Goal: Task Accomplishment & Management: Manage account settings

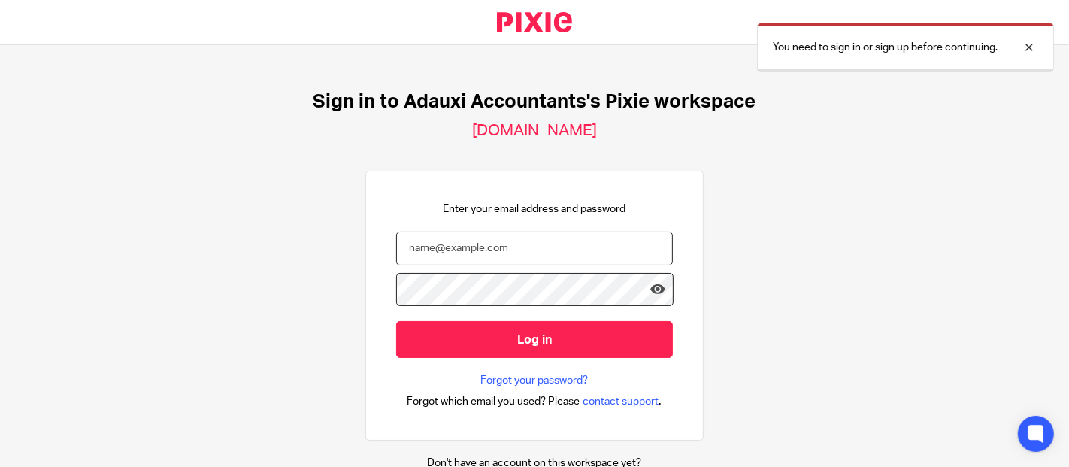
type input "charmaine@adauxi.com"
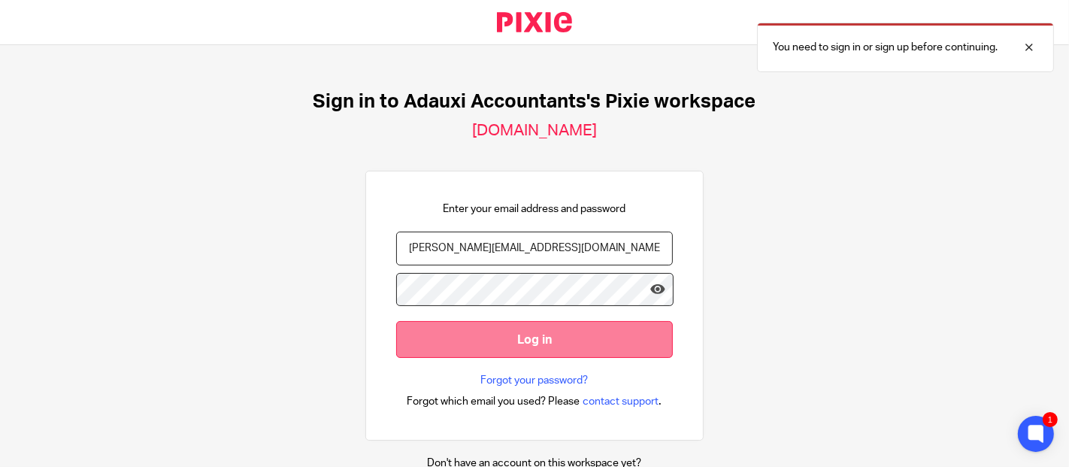
click at [509, 348] on input "Log in" at bounding box center [534, 339] width 277 height 37
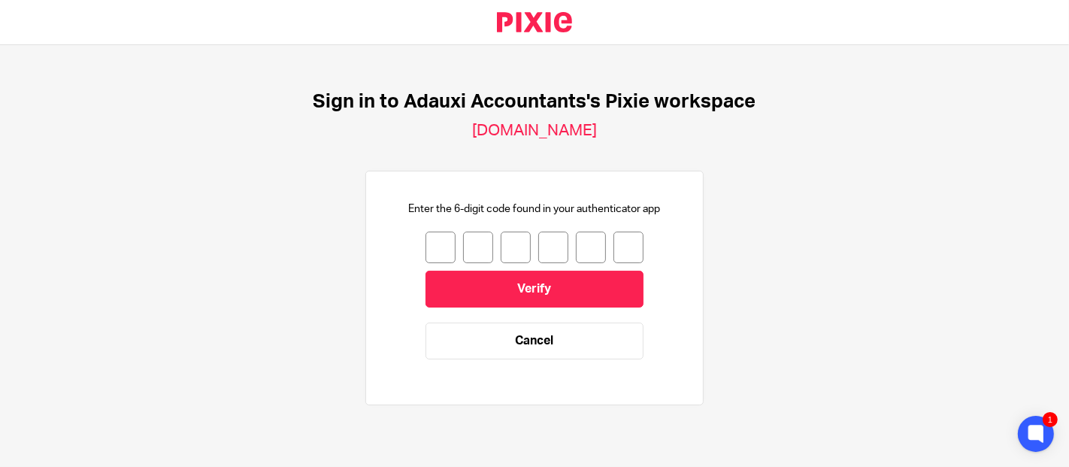
click at [426, 238] on input "number" at bounding box center [441, 248] width 30 height 32
type input "5"
type input "6"
type input "5"
type input "6"
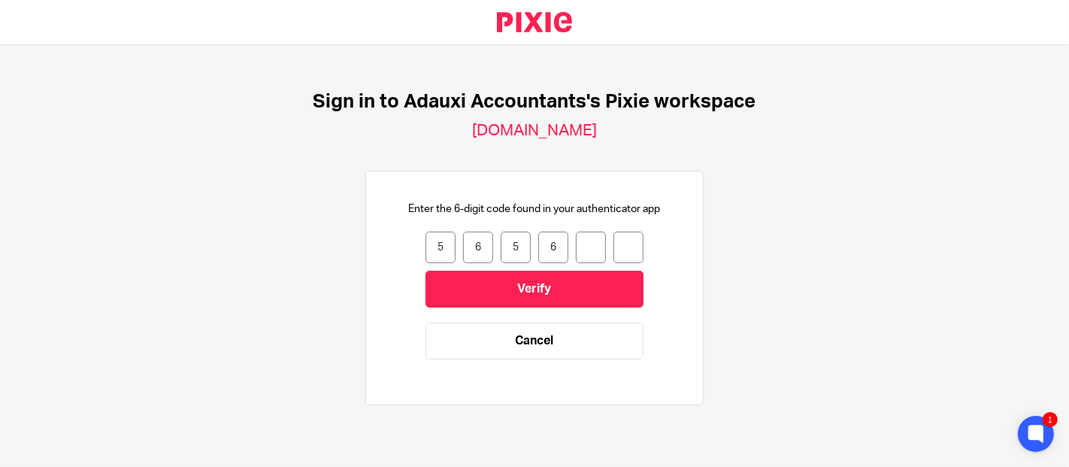
type input "2"
type input "0"
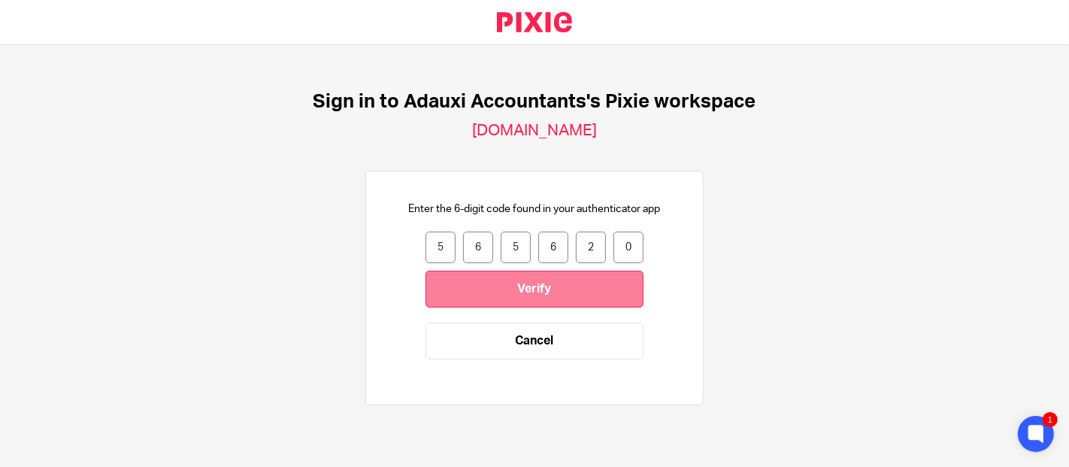
click at [444, 293] on input "Verify" at bounding box center [535, 289] width 218 height 37
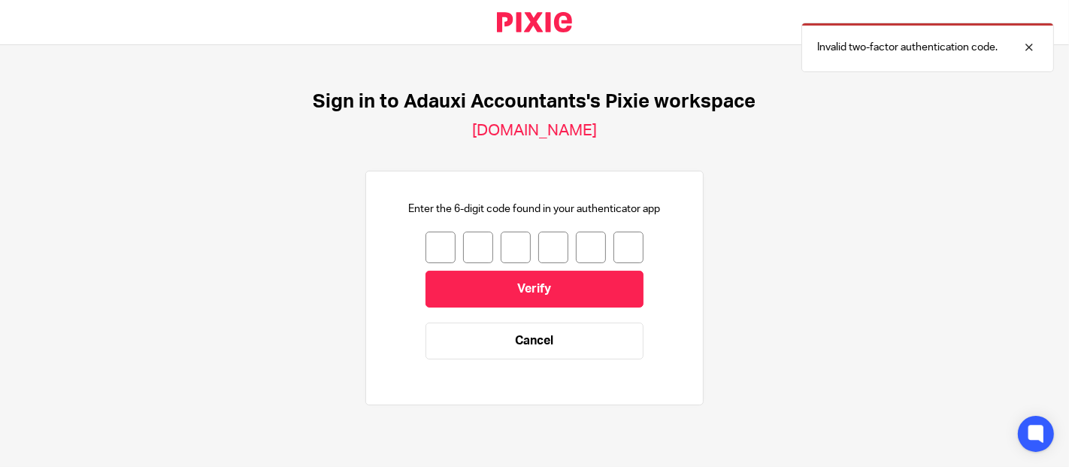
click at [426, 250] on input "number" at bounding box center [441, 248] width 30 height 32
type input "7"
type input "3"
type input "8"
type input "5"
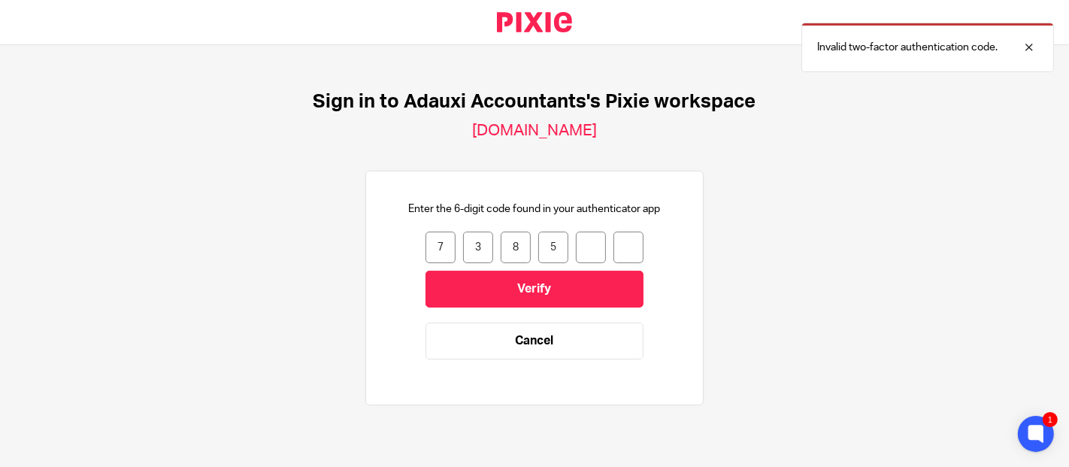
type input "4"
type input "8"
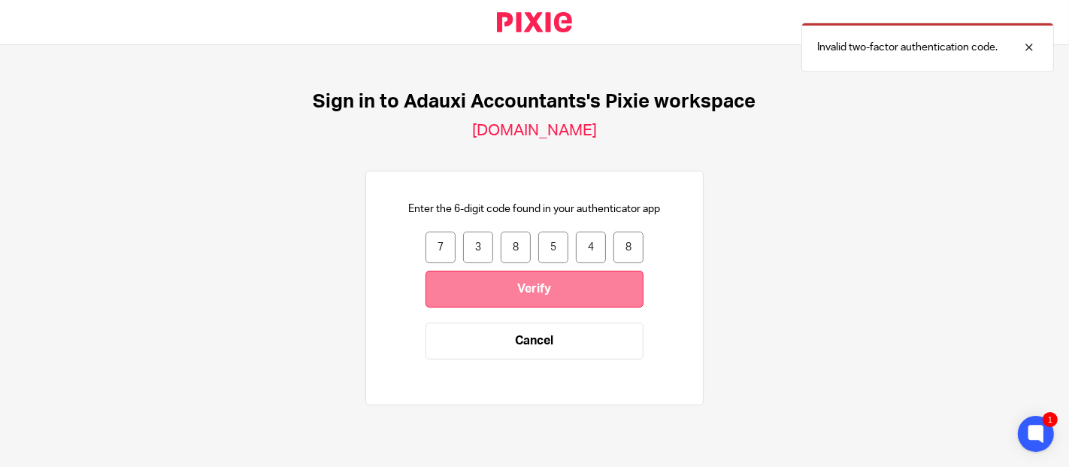
click at [428, 299] on input "Verify" at bounding box center [535, 289] width 218 height 37
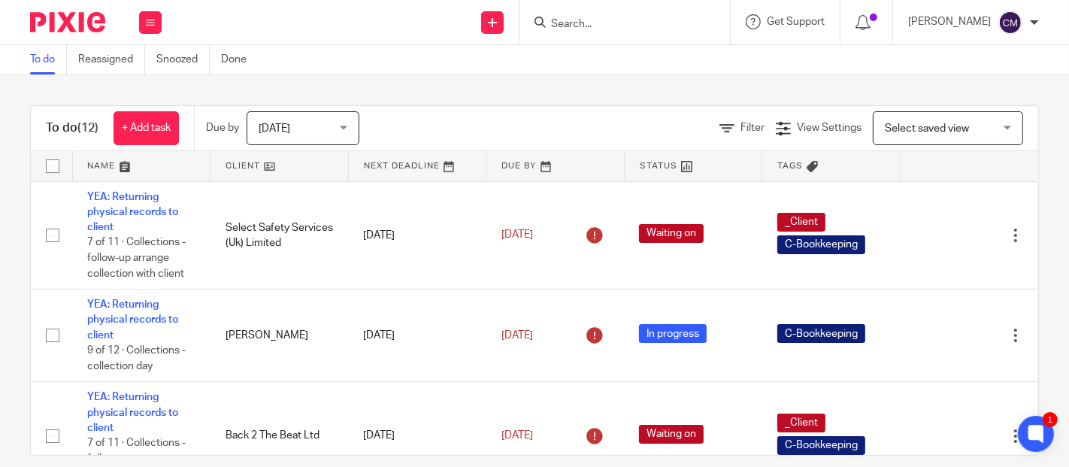
click at [574, 26] on input "Search" at bounding box center [617, 25] width 135 height 14
click at [156, 29] on button at bounding box center [150, 22] width 23 height 23
click at [147, 136] on link "Team" at bounding box center [142, 136] width 25 height 11
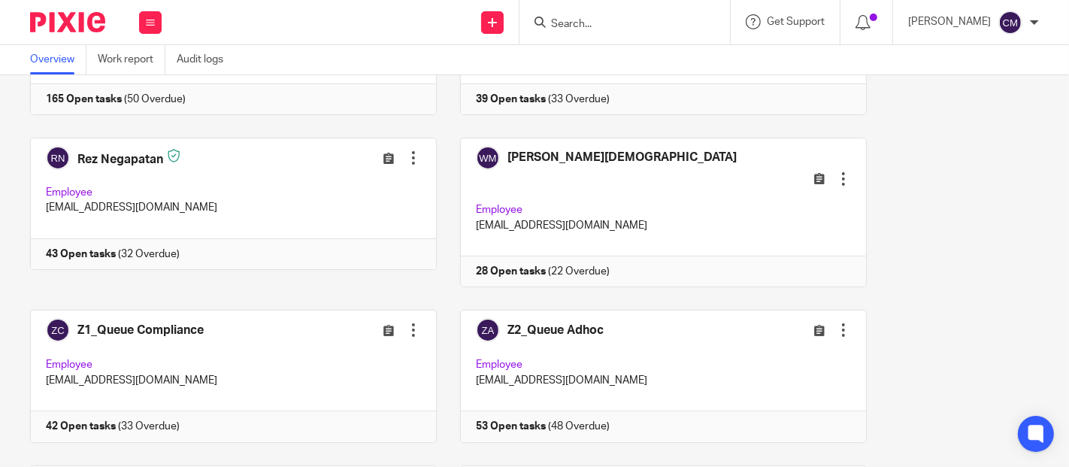
scroll to position [417, 0]
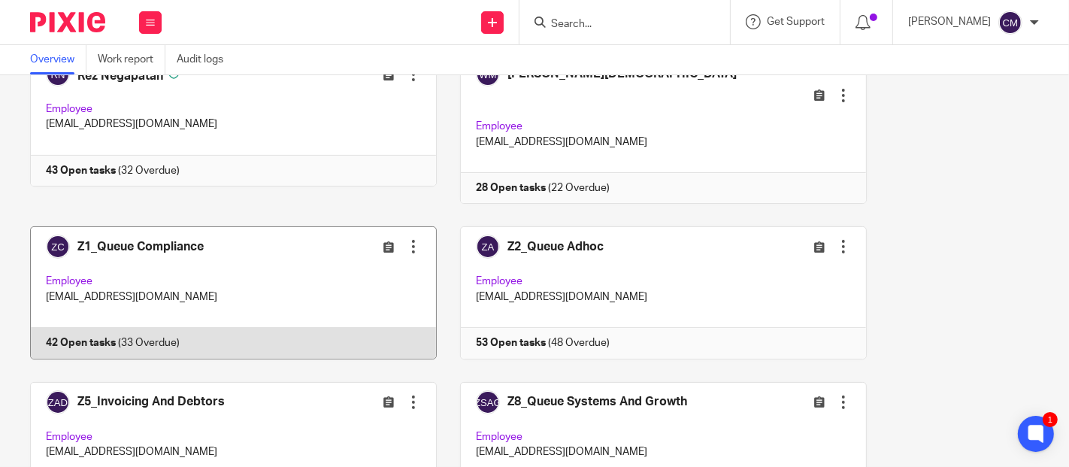
click at [298, 283] on link at bounding box center [222, 292] width 430 height 132
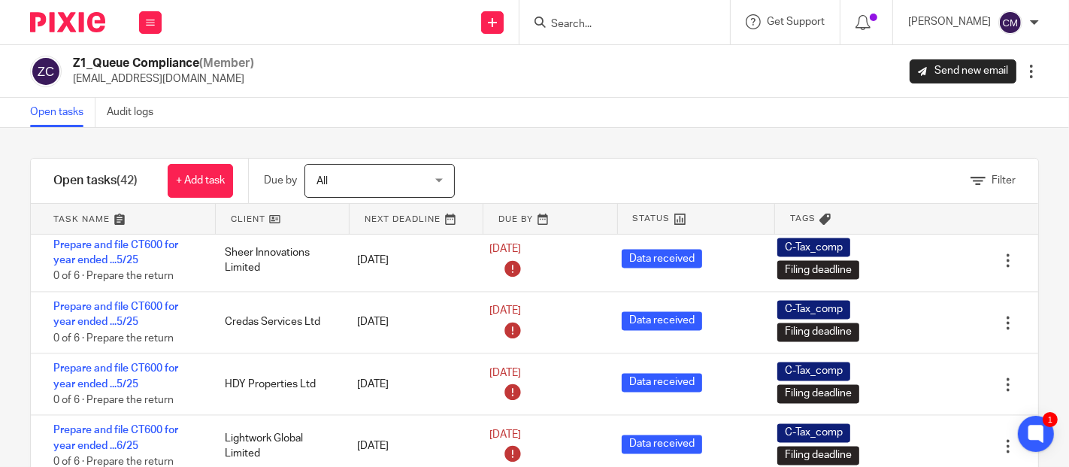
scroll to position [2854, 0]
click at [134, 111] on link "Audit logs" at bounding box center [136, 112] width 58 height 29
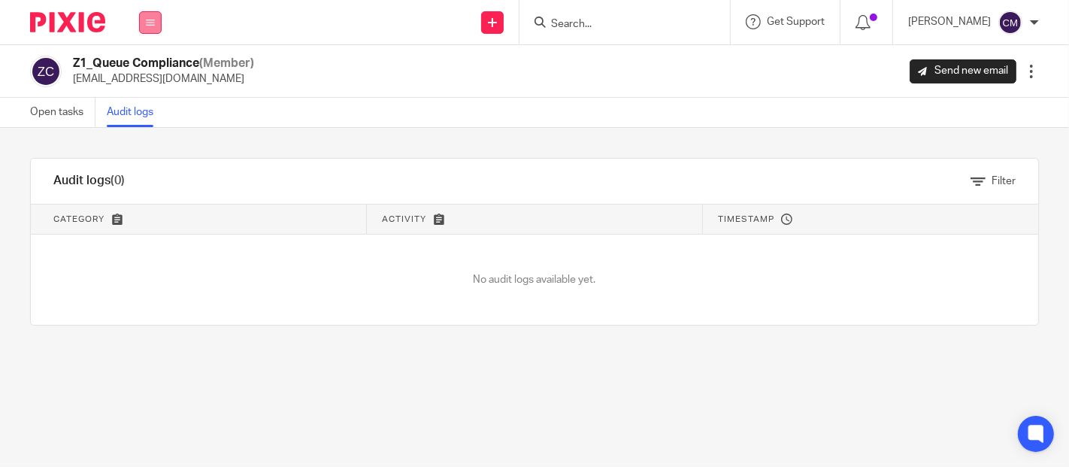
click at [150, 20] on icon at bounding box center [150, 22] width 9 height 9
click at [147, 66] on link "Work" at bounding box center [142, 70] width 24 height 11
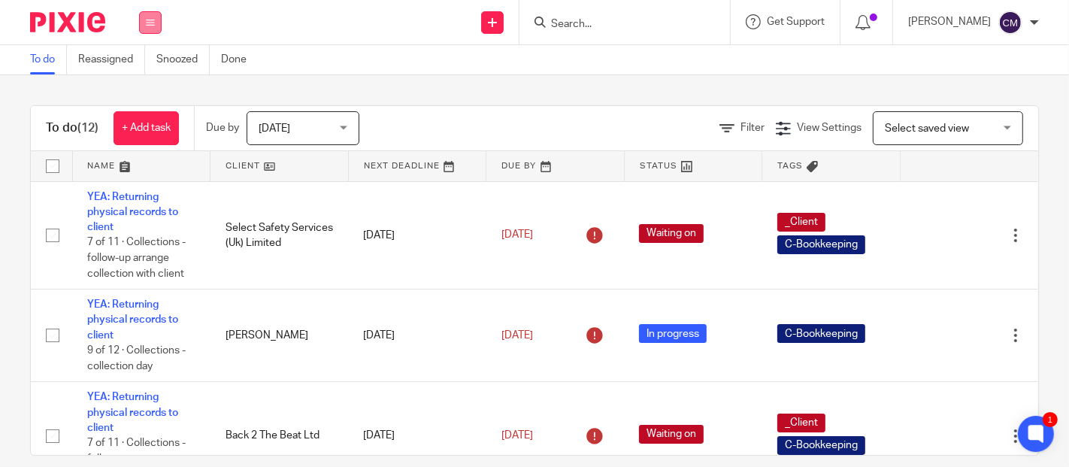
click at [156, 21] on button at bounding box center [150, 22] width 23 height 23
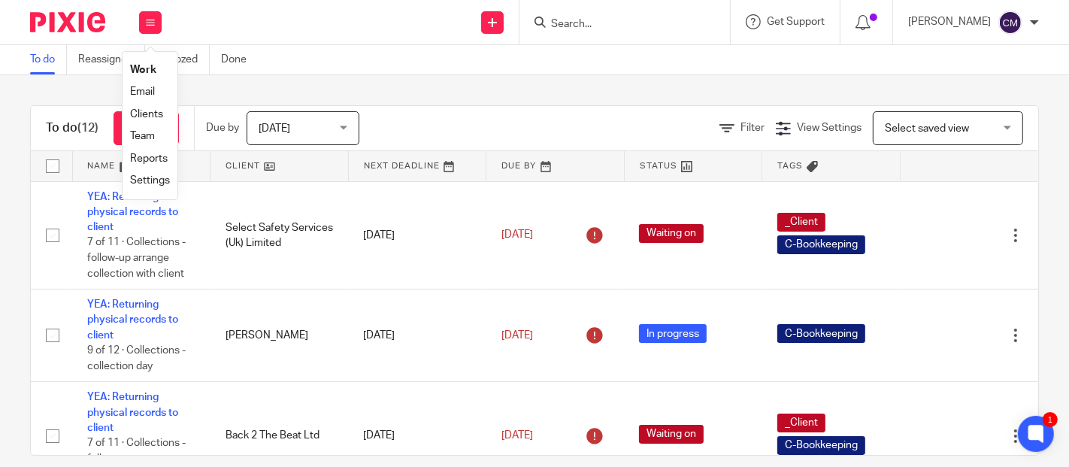
click at [150, 139] on link "Team" at bounding box center [142, 136] width 25 height 11
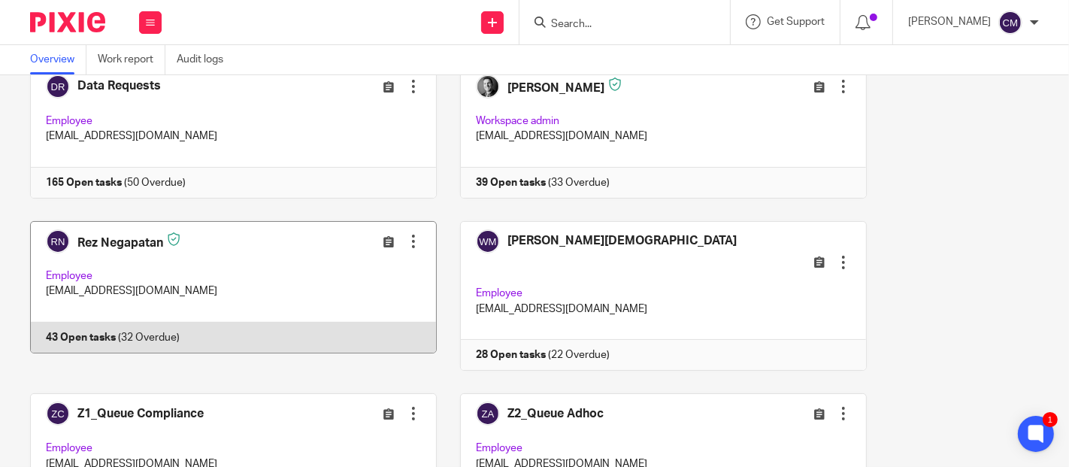
scroll to position [334, 0]
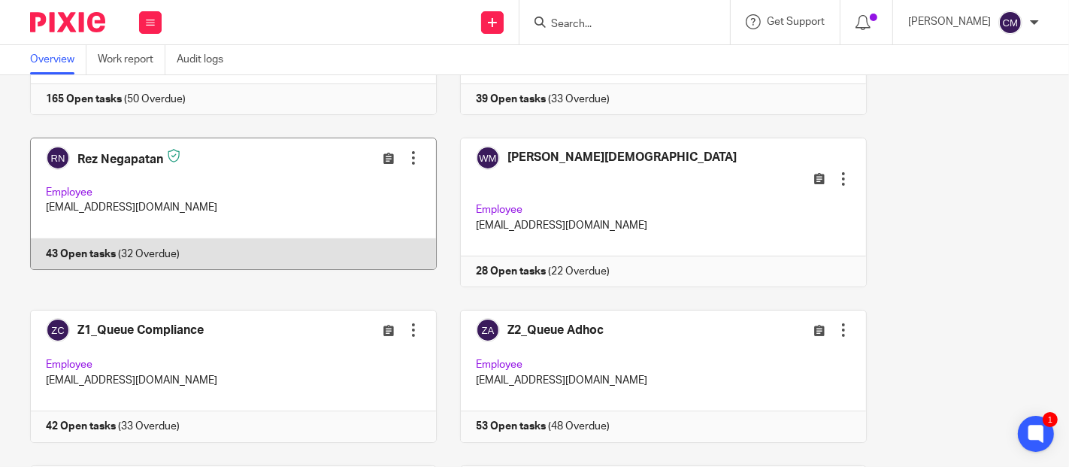
click at [259, 328] on link at bounding box center [222, 376] width 430 height 132
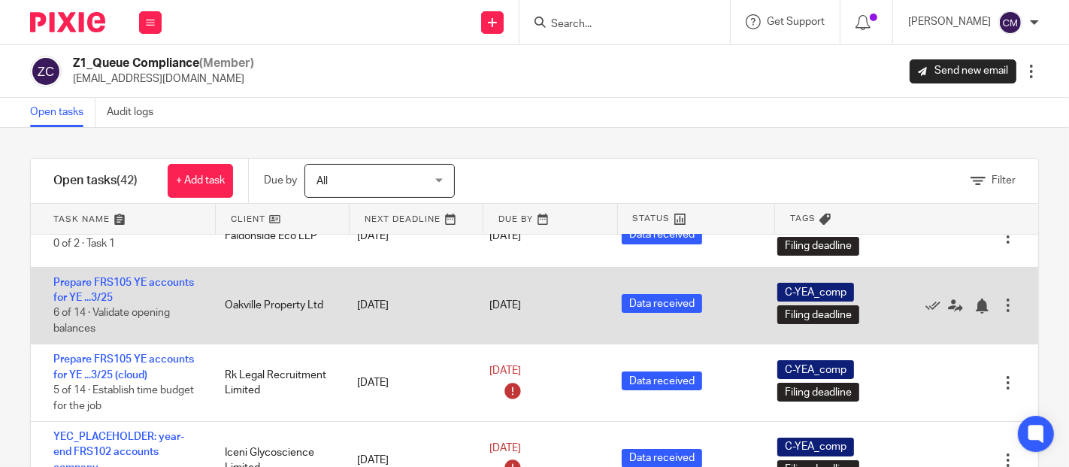
scroll to position [167, 0]
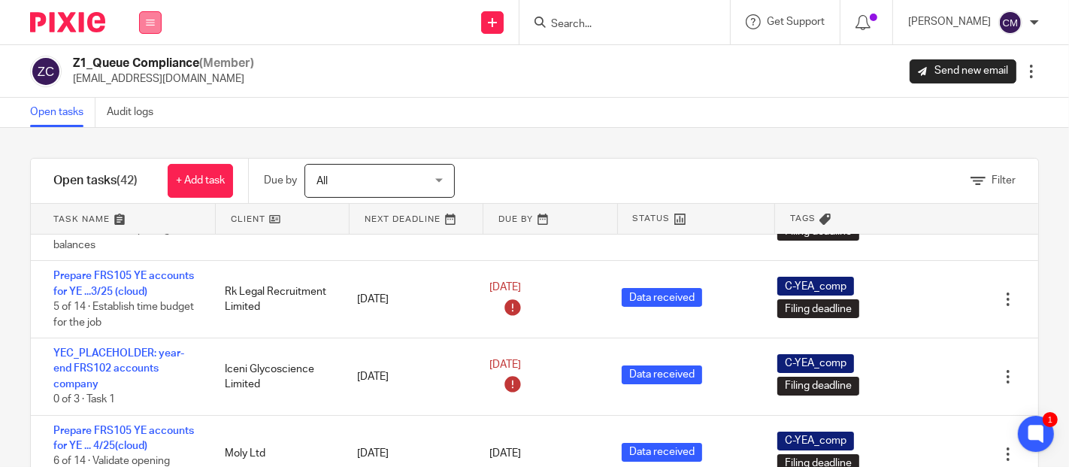
click at [151, 18] on icon at bounding box center [150, 22] width 9 height 9
click at [152, 133] on link "Team" at bounding box center [143, 136] width 26 height 11
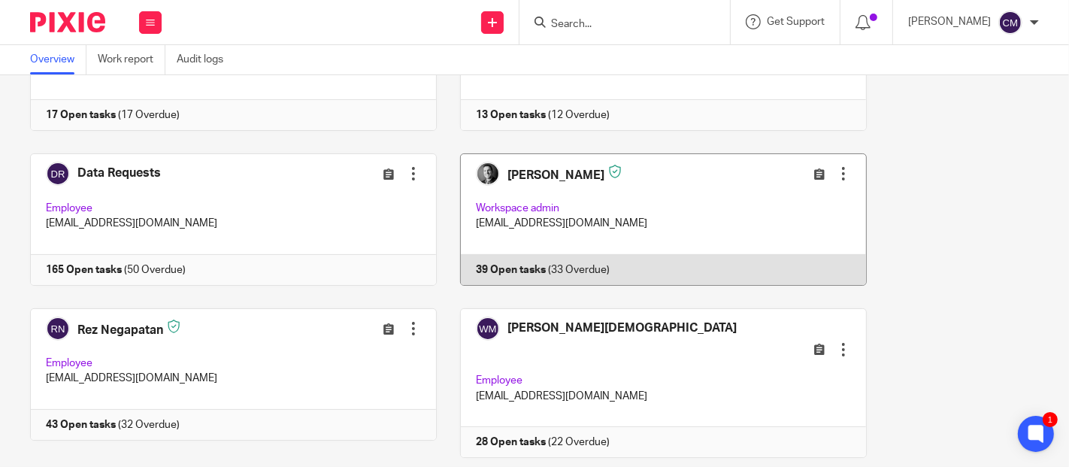
scroll to position [80, 0]
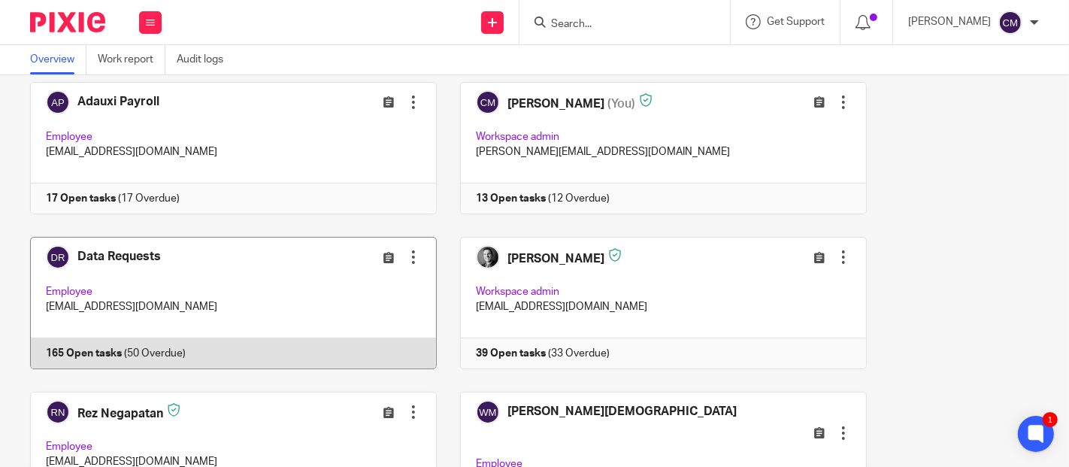
click at [253, 265] on link at bounding box center [222, 303] width 430 height 132
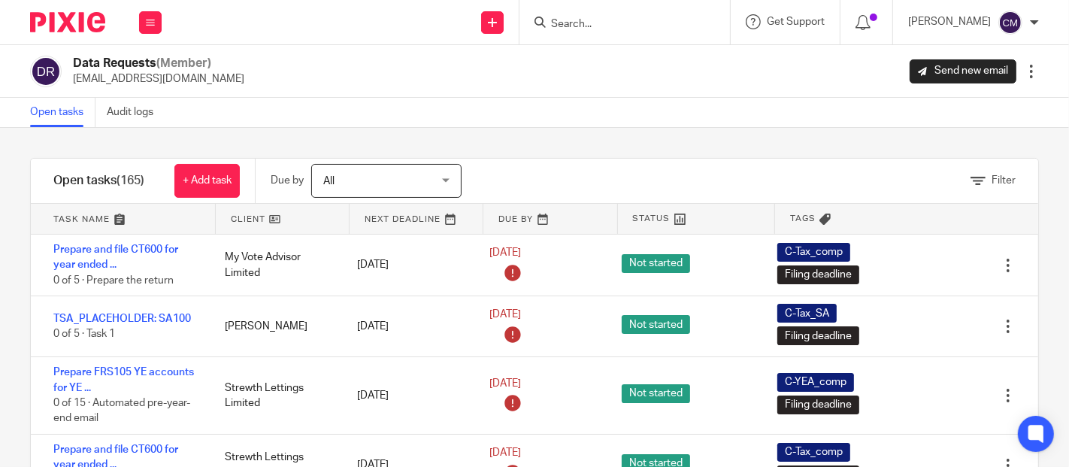
click at [455, 129] on div "Filter tasks Only show tasks matching all of these conditions 1 Client name Is …" at bounding box center [534, 297] width 1069 height 339
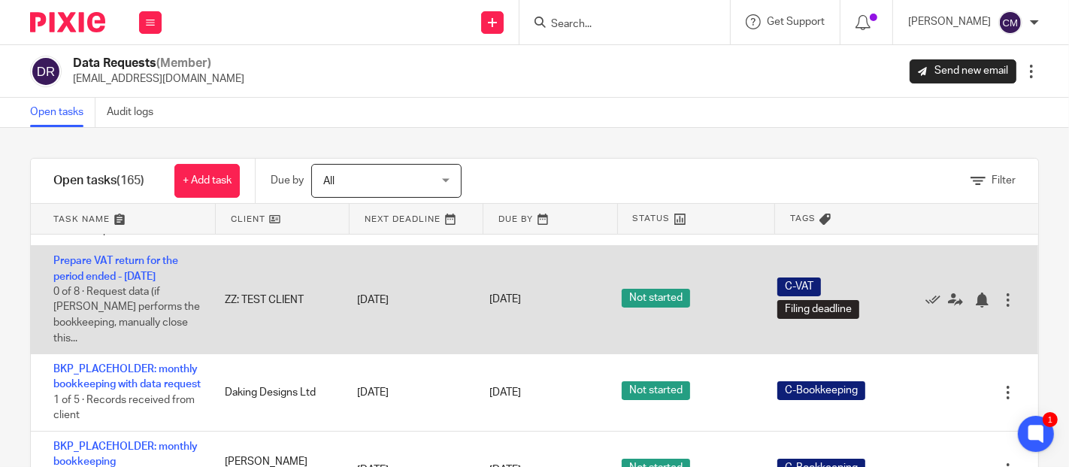
scroll to position [334, 0]
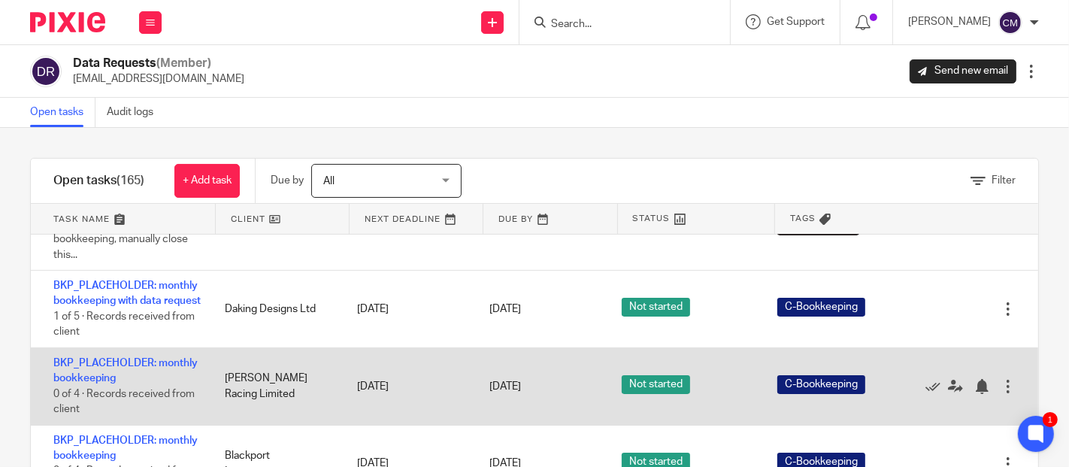
drag, startPoint x: 128, startPoint y: 387, endPoint x: 107, endPoint y: 386, distance: 21.1
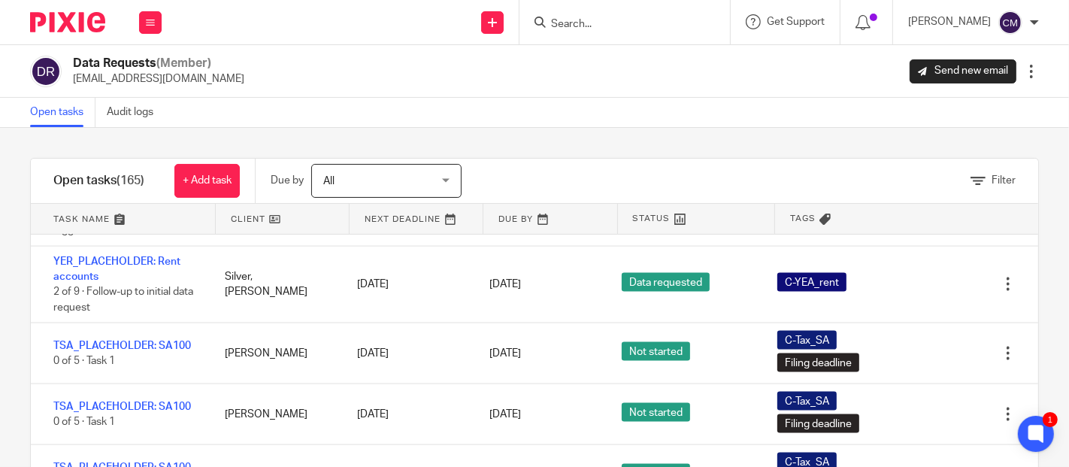
scroll to position [7018, 0]
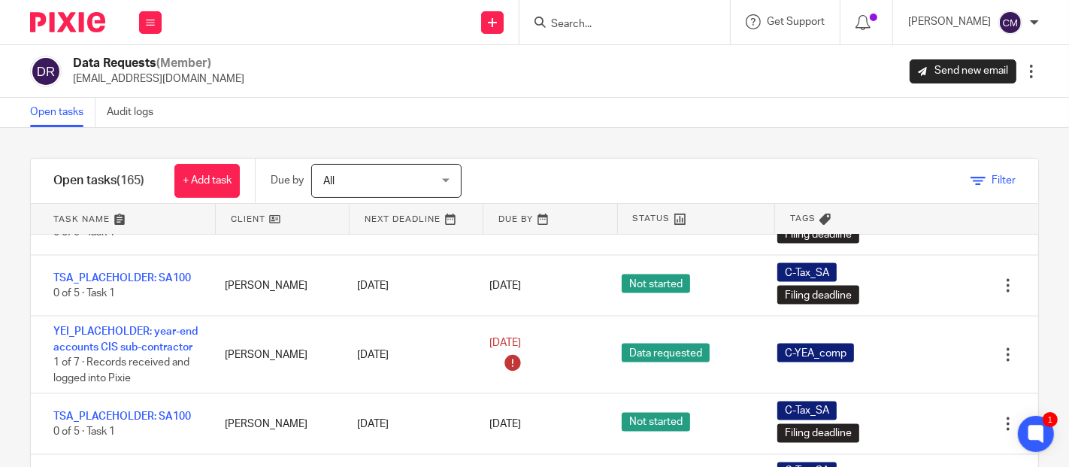
click at [971, 180] on link "Filter" at bounding box center [993, 180] width 45 height 11
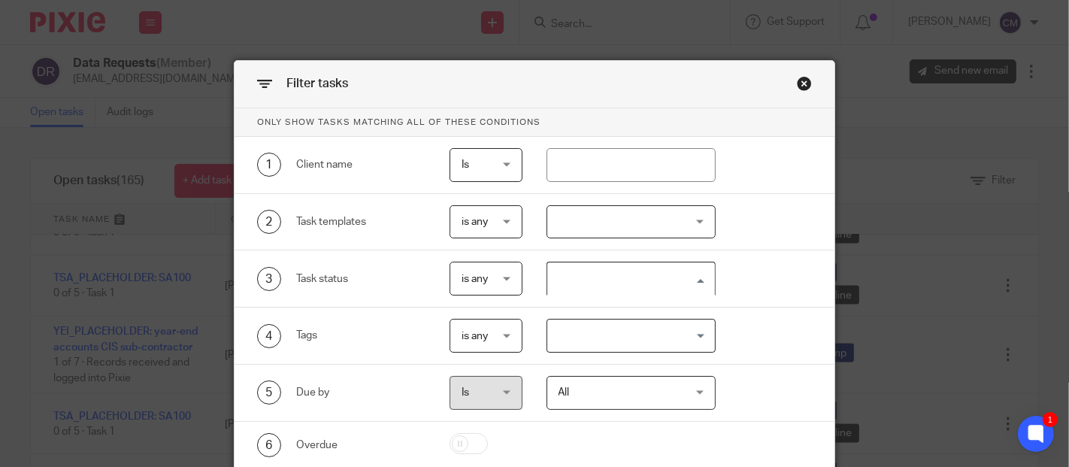
click at [559, 275] on input "Search for option" at bounding box center [628, 278] width 158 height 26
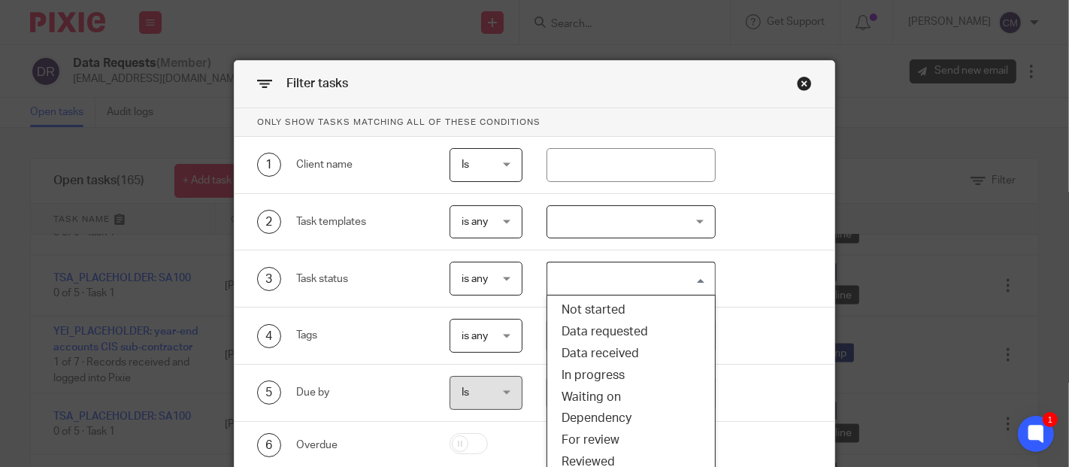
click at [559, 275] on input "Search for option" at bounding box center [628, 278] width 158 height 26
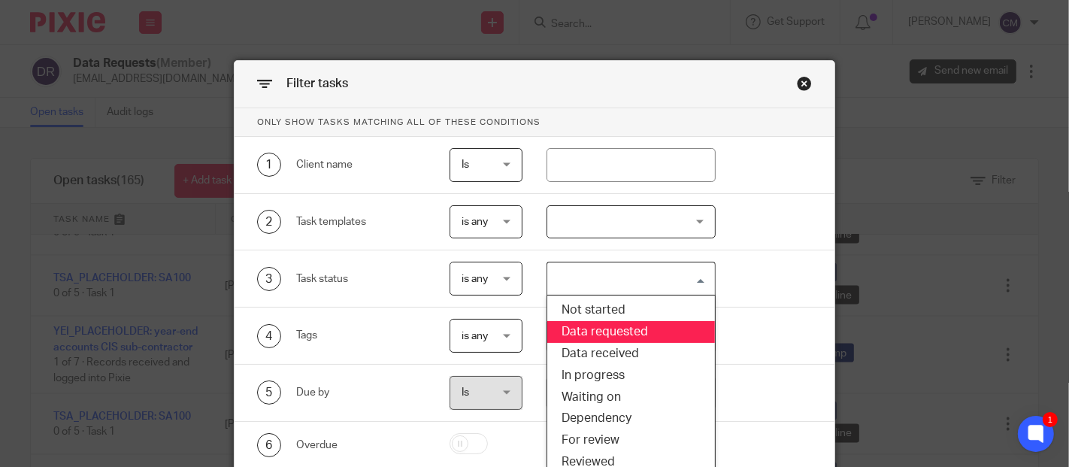
click at [345, 319] on div "4 Tags" at bounding box center [330, 336] width 192 height 34
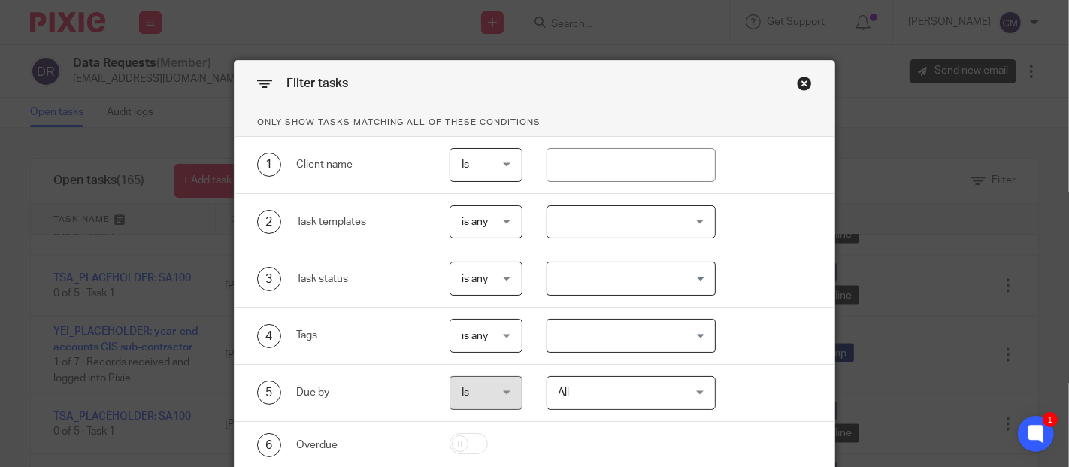
click at [617, 329] on input "Search for option" at bounding box center [628, 336] width 158 height 26
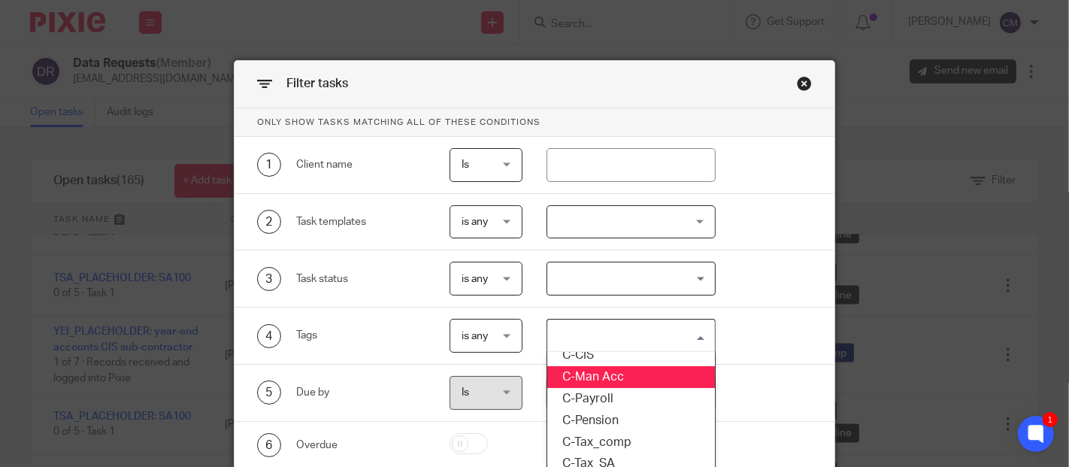
scroll to position [167, 0]
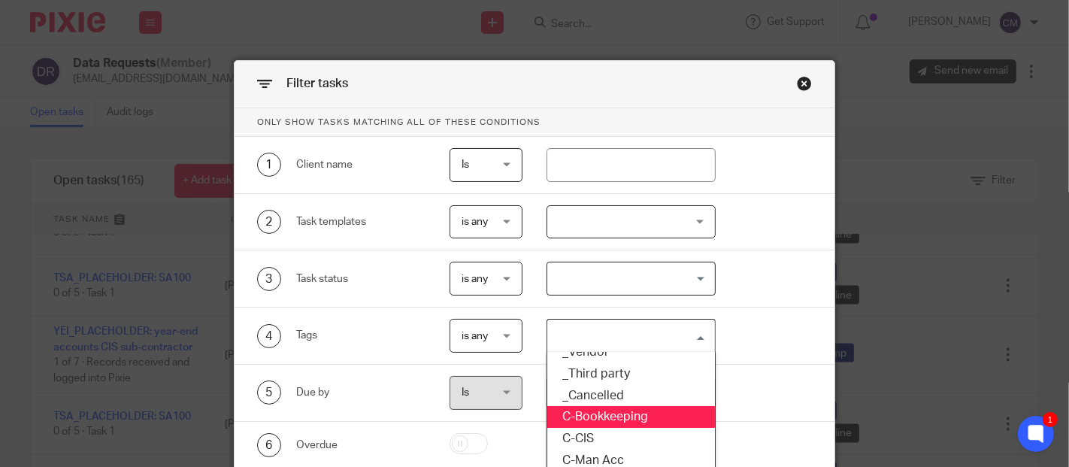
click at [605, 408] on li "C-Bookkeeping" at bounding box center [631, 417] width 168 height 22
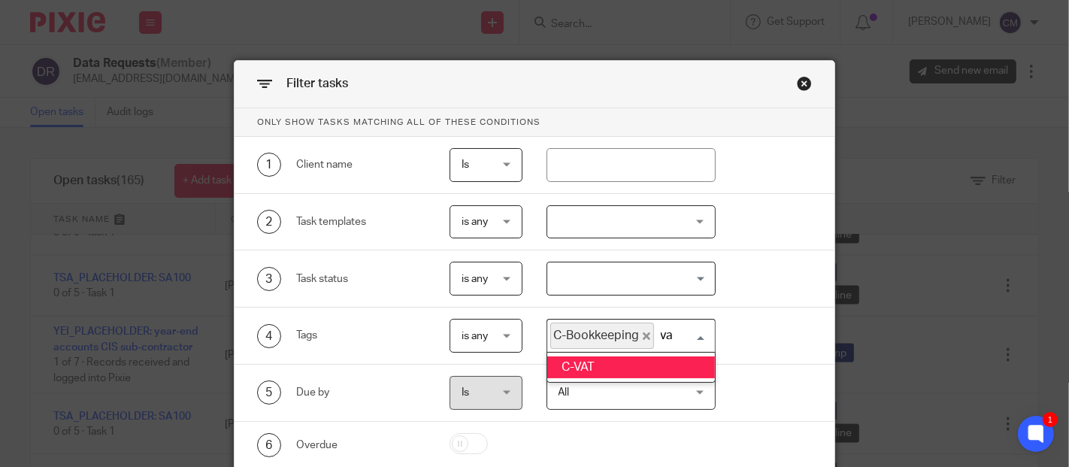
type input "vat"
click at [625, 356] on li "C-VAT" at bounding box center [631, 367] width 168 height 22
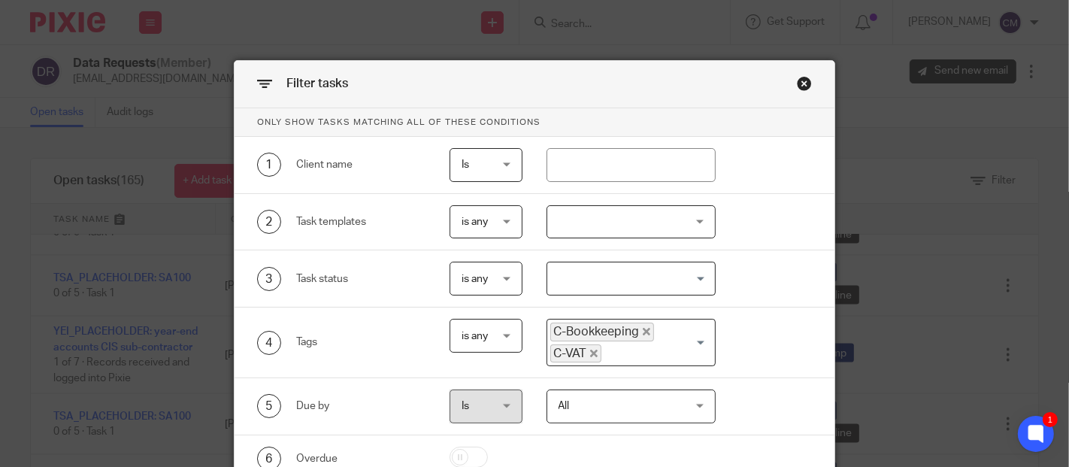
scroll to position [83, 0]
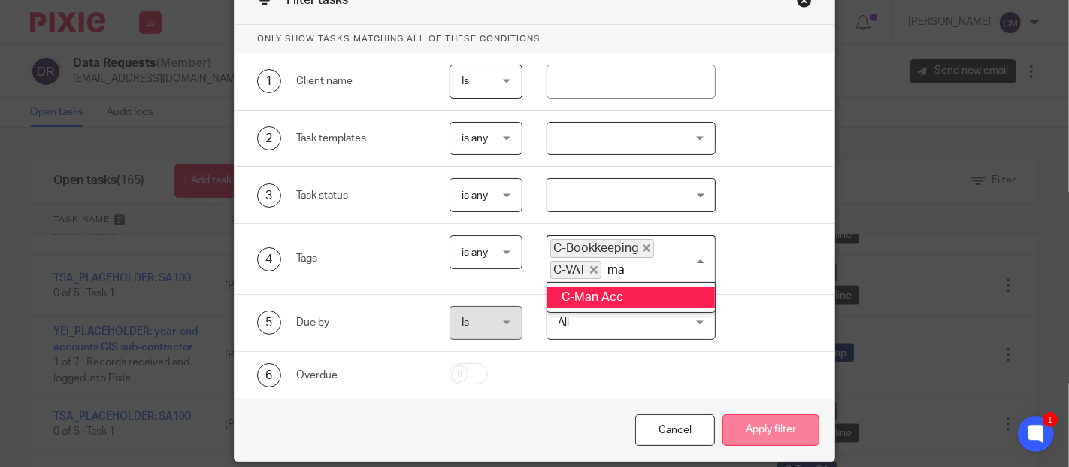
type input "man"
click at [619, 282] on ul "C-Man Acc" at bounding box center [631, 297] width 169 height 31
click at [626, 298] on li "C-Man Acc" at bounding box center [631, 297] width 168 height 22
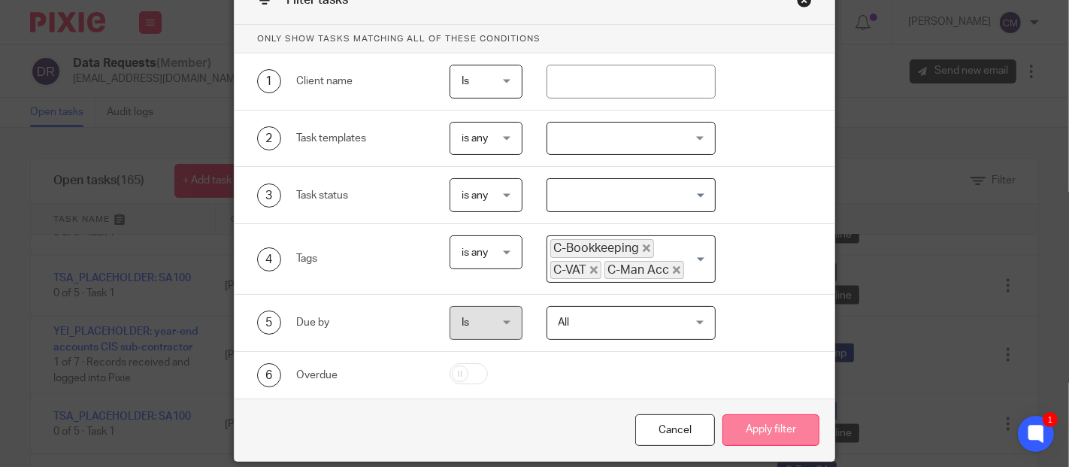
click at [752, 420] on button "Apply filter" at bounding box center [771, 430] width 97 height 32
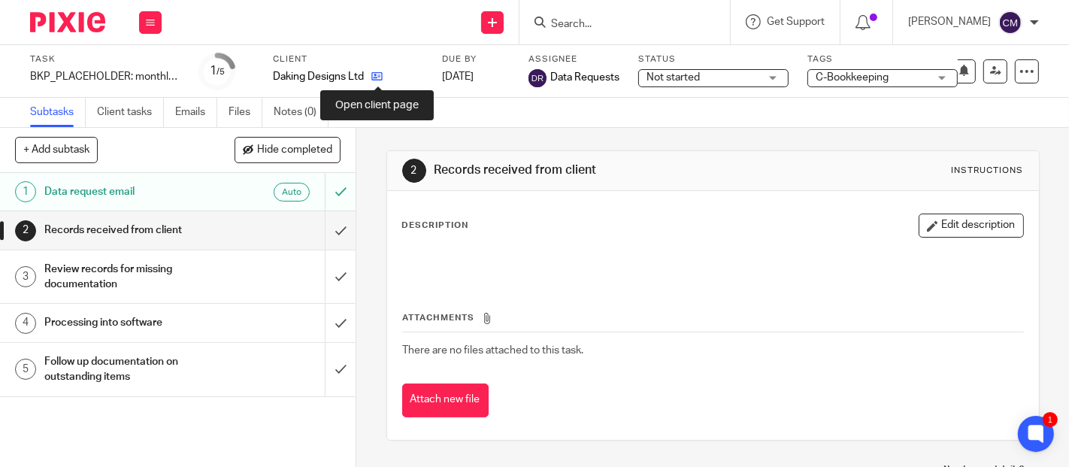
click at [379, 81] on icon at bounding box center [376, 76] width 11 height 11
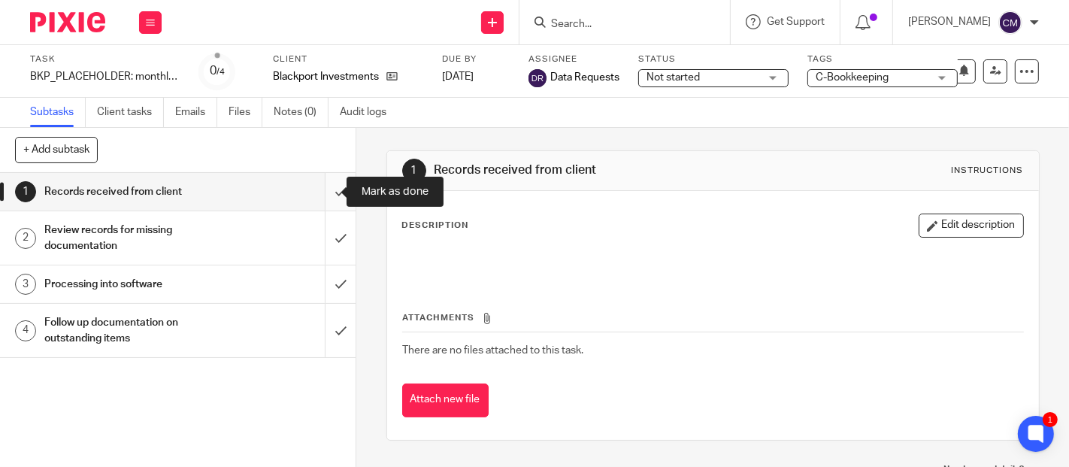
click at [322, 186] on input "submit" at bounding box center [178, 192] width 356 height 38
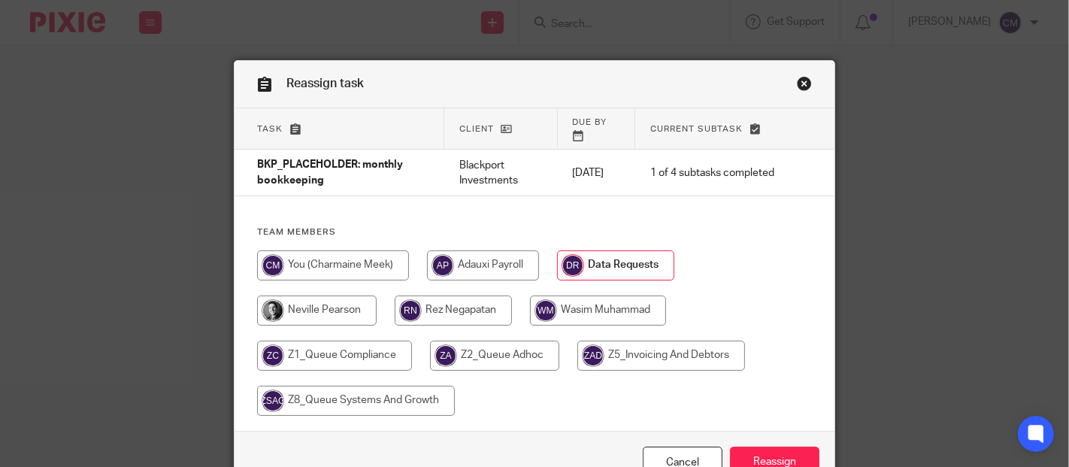
click at [454, 299] on input "radio" at bounding box center [453, 311] width 117 height 30
radio input "true"
click at [773, 447] on input "Reassign" at bounding box center [774, 463] width 89 height 32
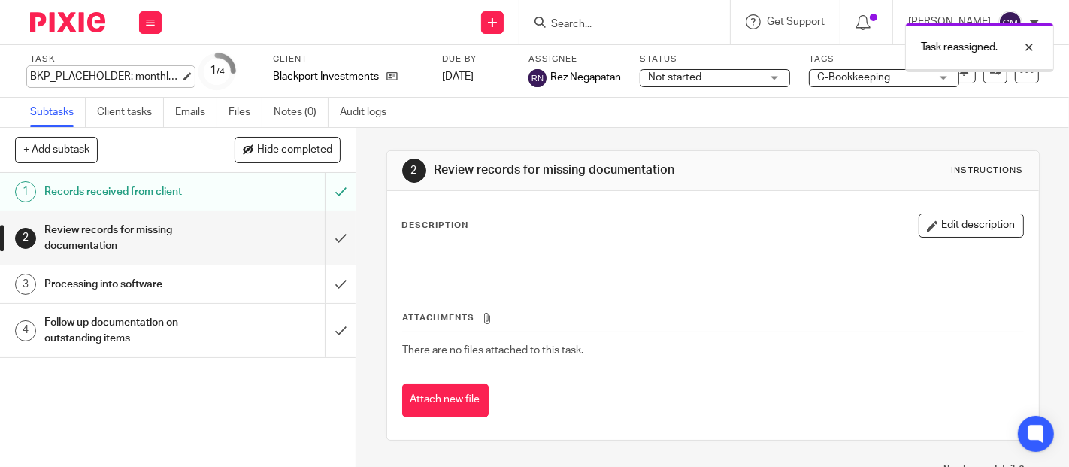
click at [147, 77] on div "BKP_PLACEHOLDER: monthly bookkeeping Save BKP_PLACEHOLDER: monthly bookkeeping" at bounding box center [105, 76] width 150 height 15
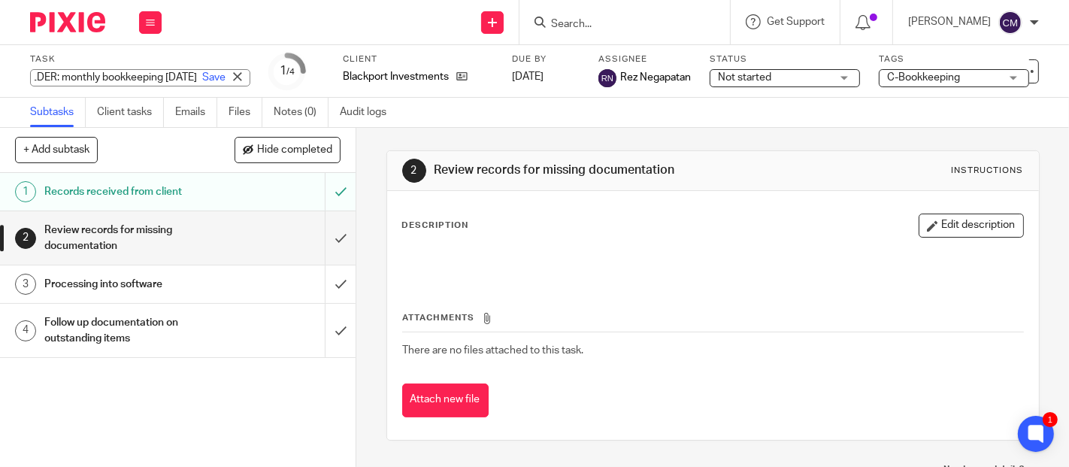
scroll to position [0, 112]
type input "BKP_PLACEHOLDER: monthly bookkeeping [DATE]"
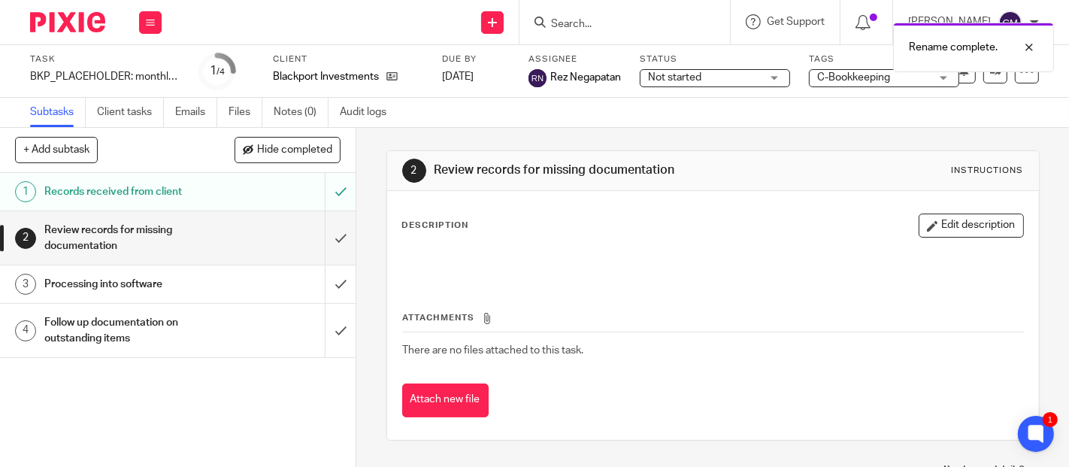
click at [722, 75] on span "Not started" at bounding box center [704, 78] width 113 height 16
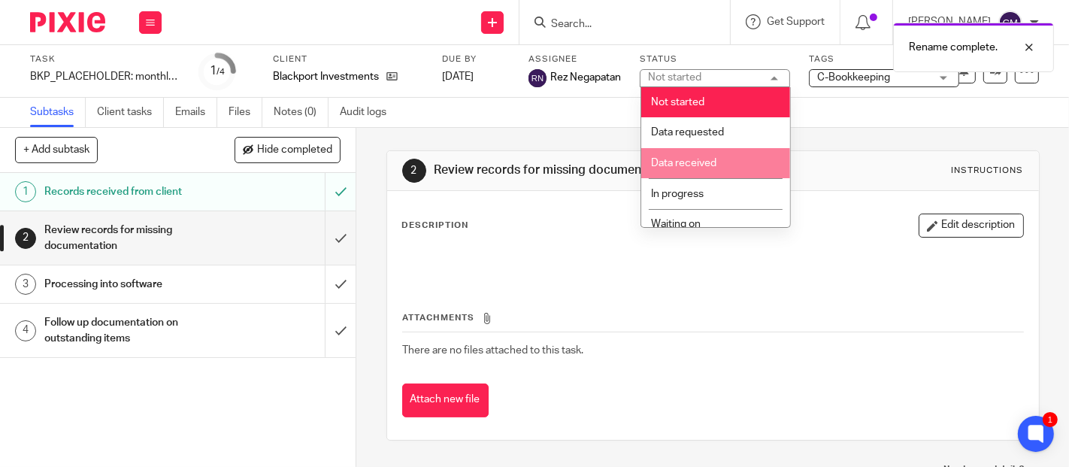
click at [723, 160] on li "Data received" at bounding box center [715, 163] width 149 height 31
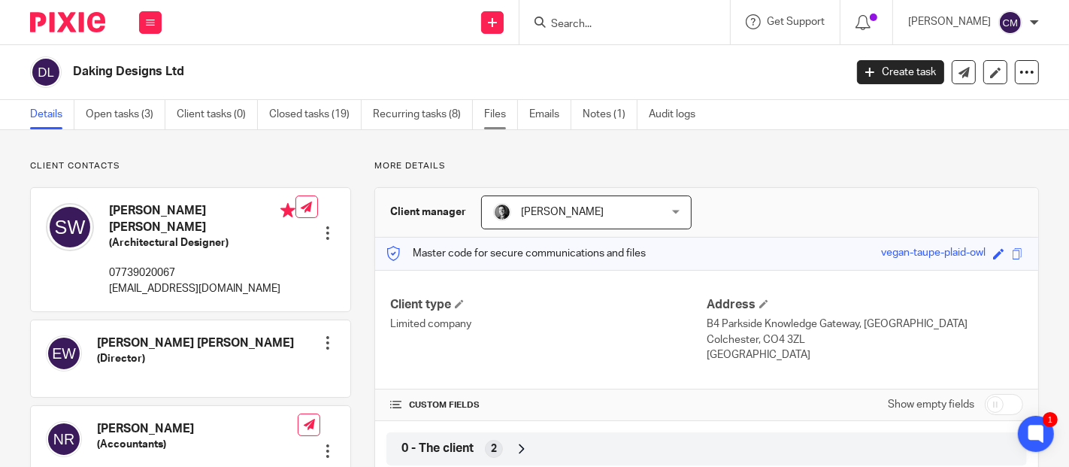
click at [493, 118] on link "Files" at bounding box center [501, 114] width 34 height 29
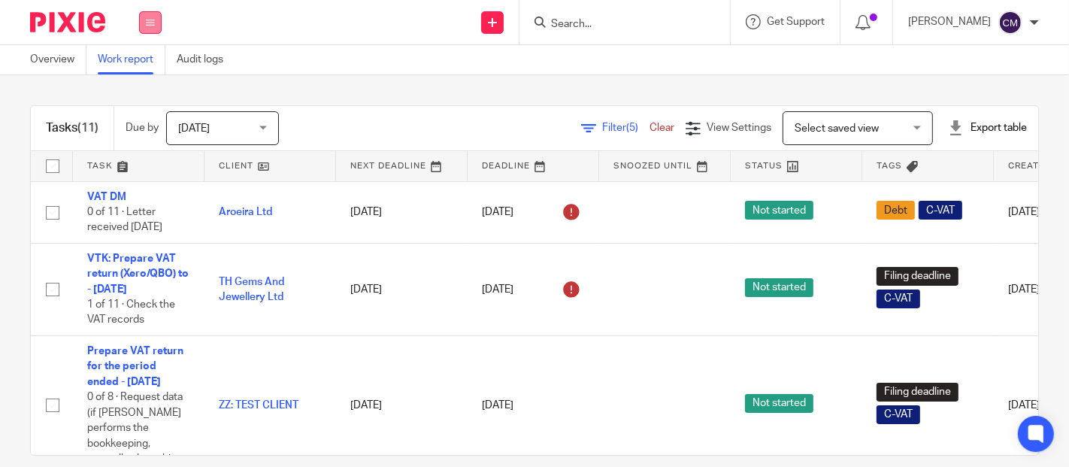
click at [146, 20] on icon at bounding box center [150, 22] width 9 height 9
click at [142, 134] on link "Team" at bounding box center [143, 136] width 26 height 11
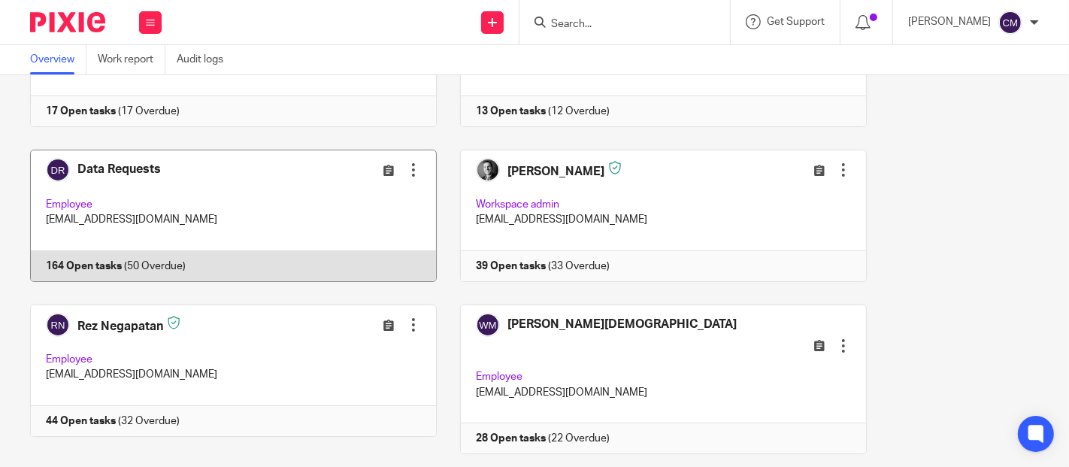
scroll to position [250, 0]
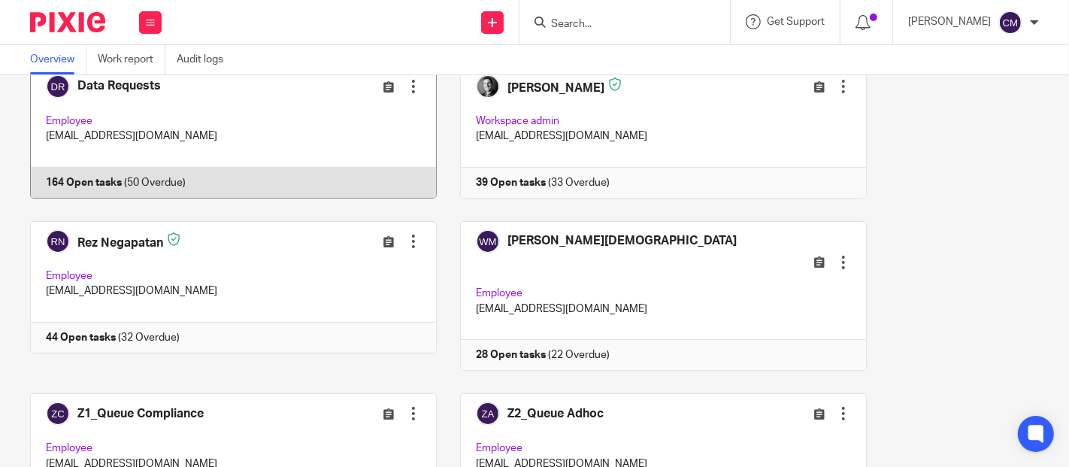
click at [289, 335] on link at bounding box center [222, 296] width 430 height 150
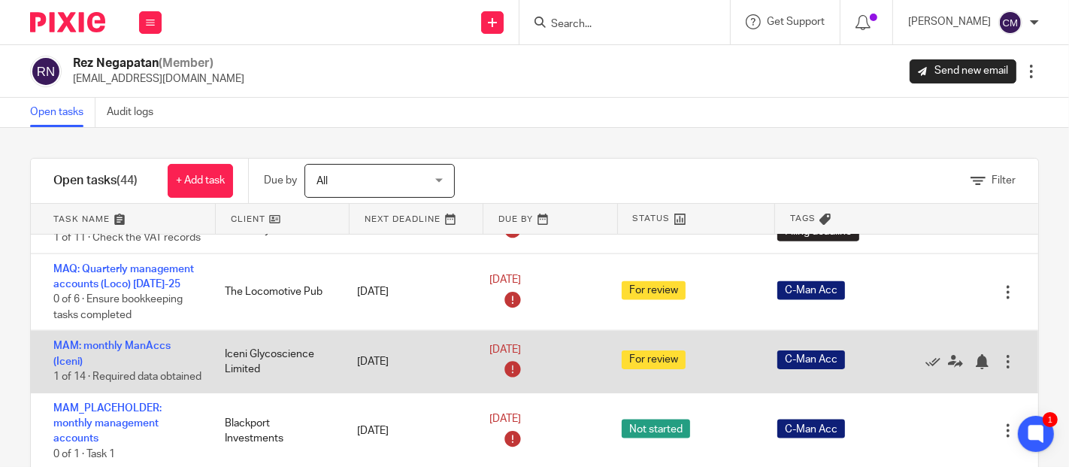
scroll to position [1838, 0]
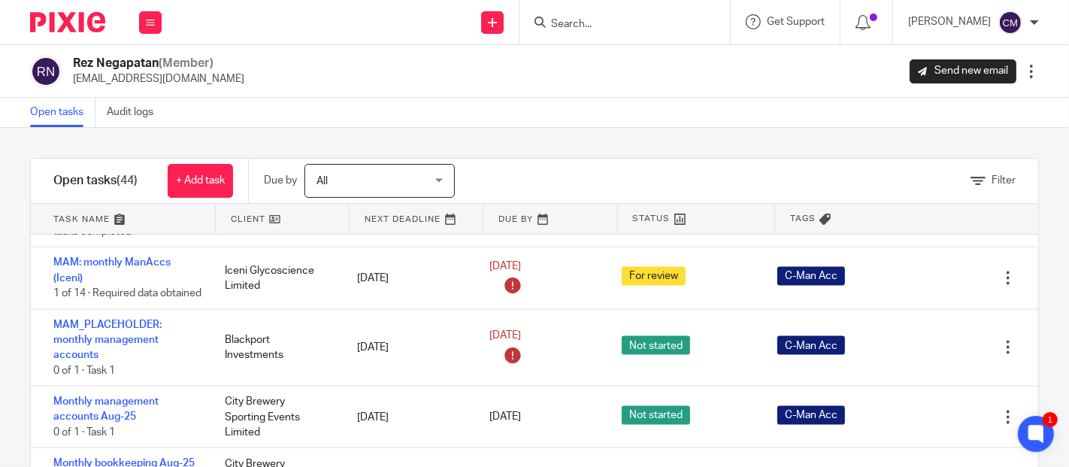
click at [253, 220] on link at bounding box center [282, 219] width 133 height 30
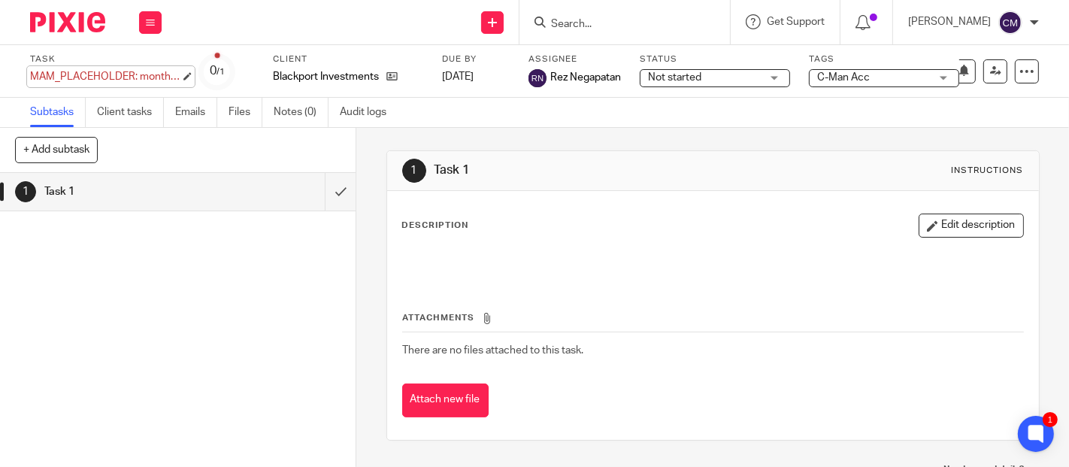
click at [94, 83] on div "MAM_PLACEHOLDER: monthly management accounts Save MAM_PLACEHOLDER: monthly mana…" at bounding box center [105, 76] width 150 height 15
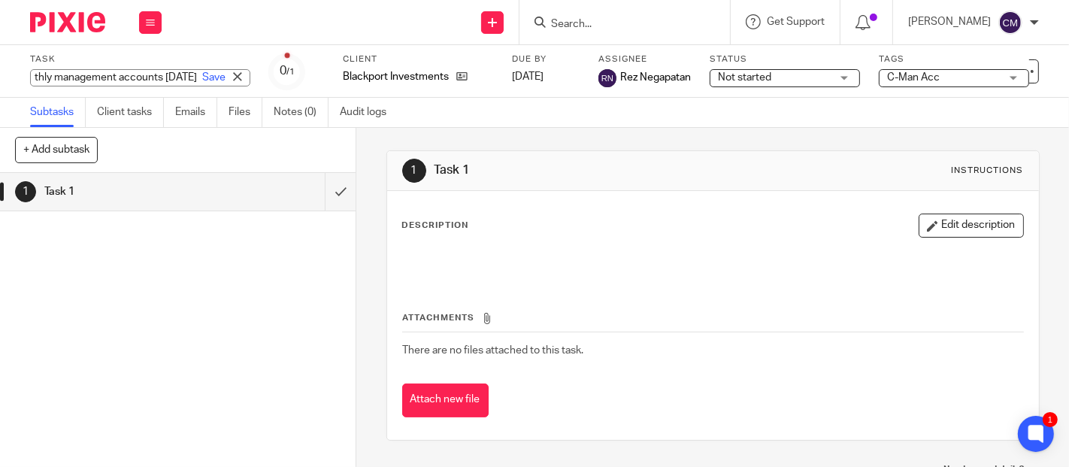
scroll to position [0, 163]
type input "MAM_PLACEHOLDER: monthly management accounts [DATE]"
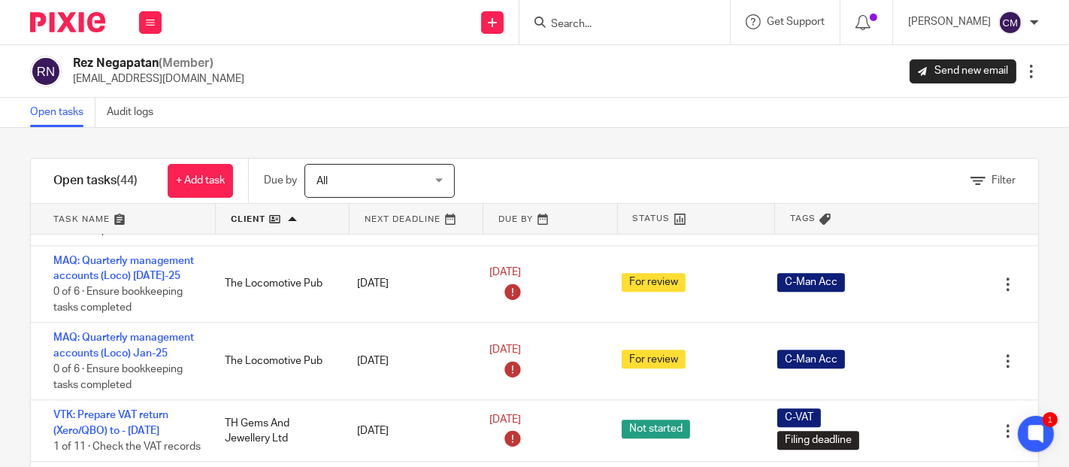
scroll to position [3254, 0]
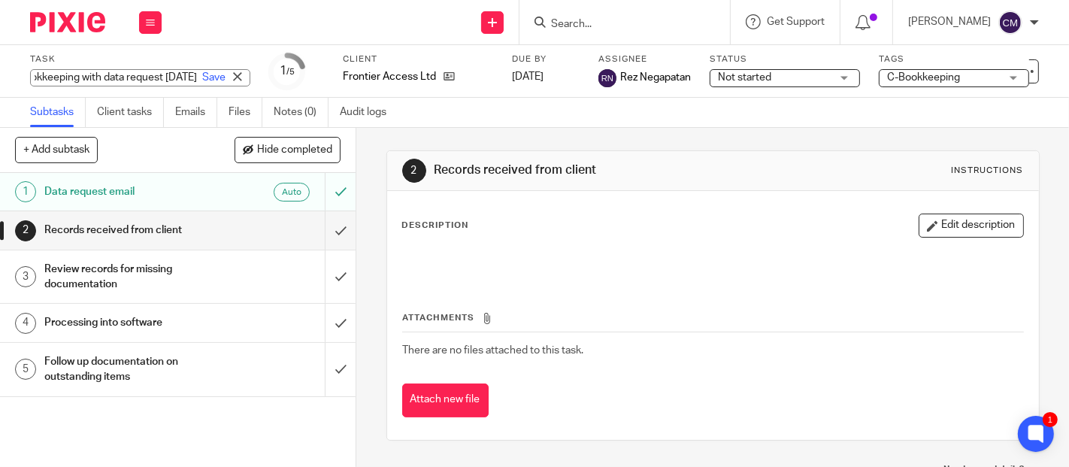
scroll to position [0, 196]
type input "BKP_PLACEHOLDER: monthly bookkeeping with data request [DATE]"
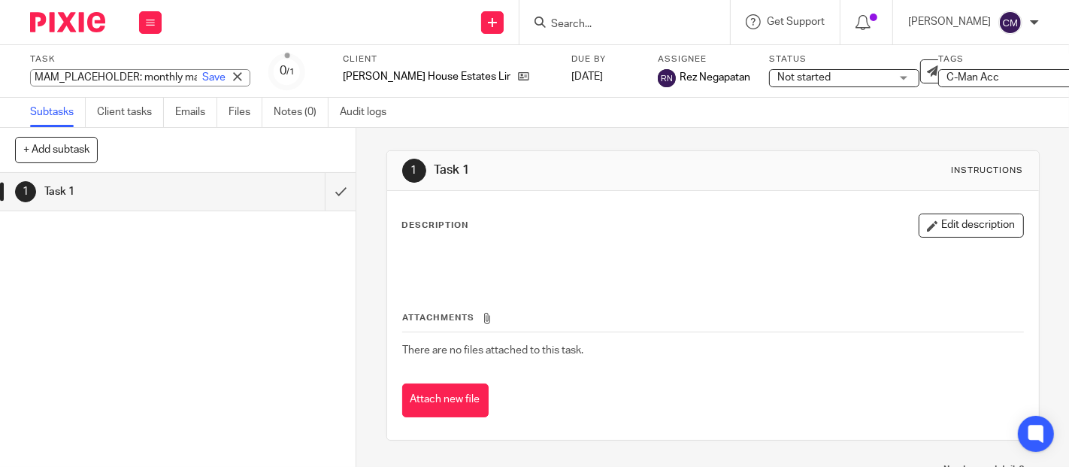
click at [135, 65] on div "Task MAM_PLACEHOLDER: monthly management accounts Save MAM_PLACEHOLDER: monthly…" at bounding box center [140, 71] width 220 height 36
type input "MAM_PLACEHOLDER: monthly management accounts [DATE]"
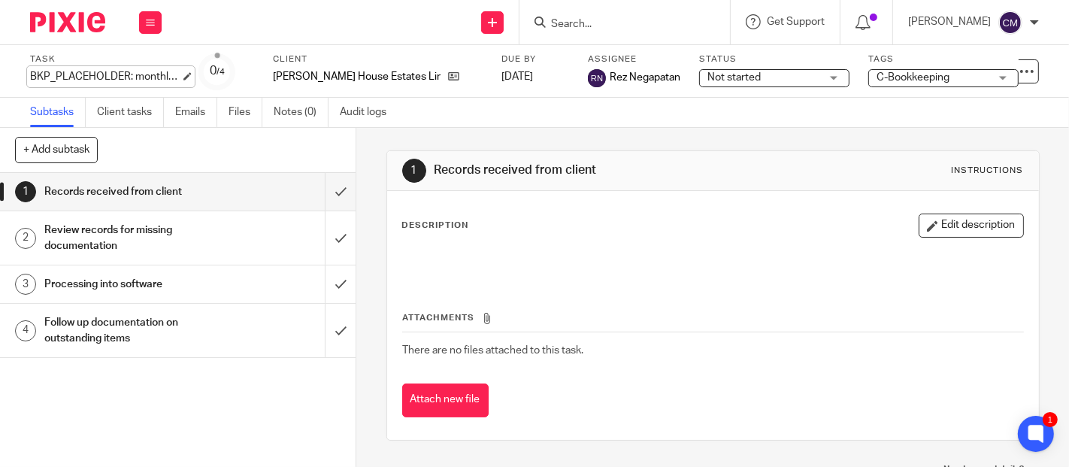
click at [136, 81] on div "BKP_PLACEHOLDER: monthly bookkeeping Save BKP_PLACEHOLDER: monthly bookkeeping" at bounding box center [105, 76] width 150 height 15
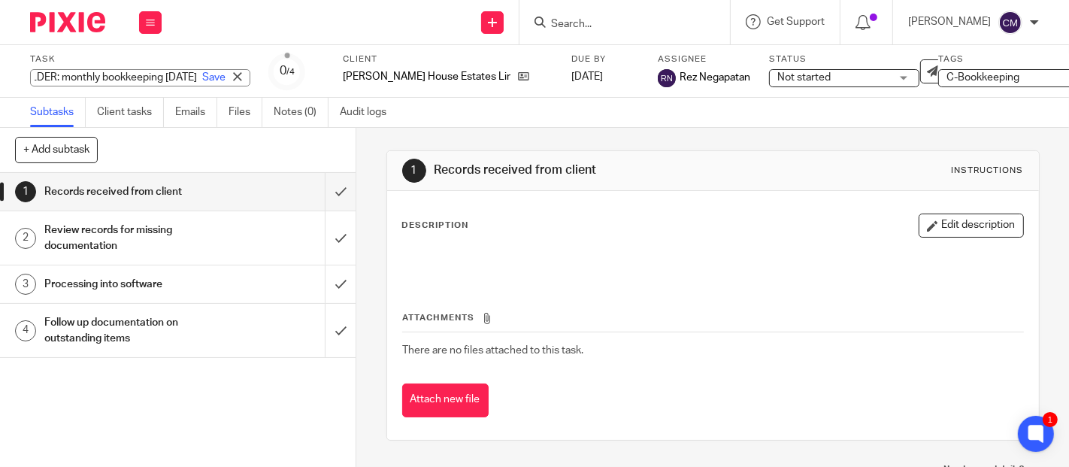
scroll to position [0, 112]
type input "BKP_PLACEHOLDER: monthly bookkeeping [DATE]"
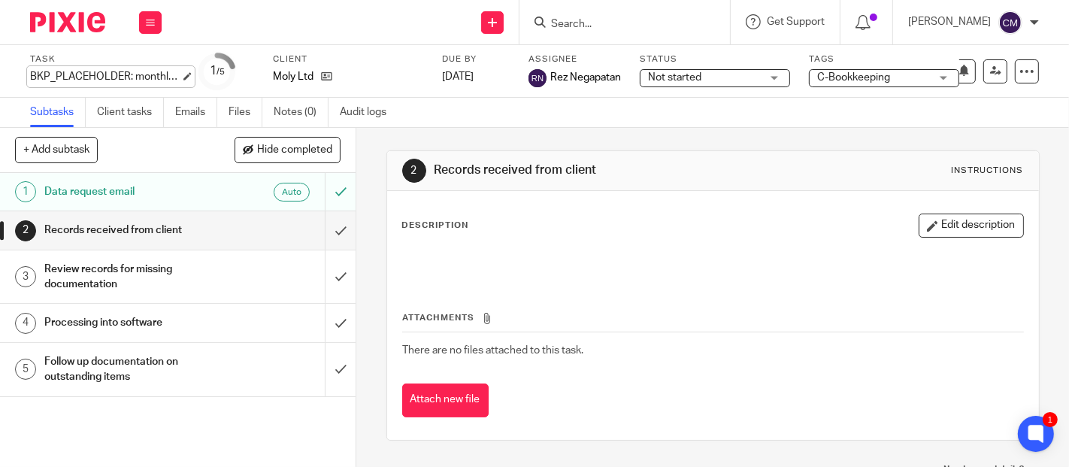
click at [128, 80] on div "BKP_PLACEHOLDER: monthly bookkeeping with data request Save BKP_PLACEHOLDER: mo…" at bounding box center [105, 76] width 150 height 15
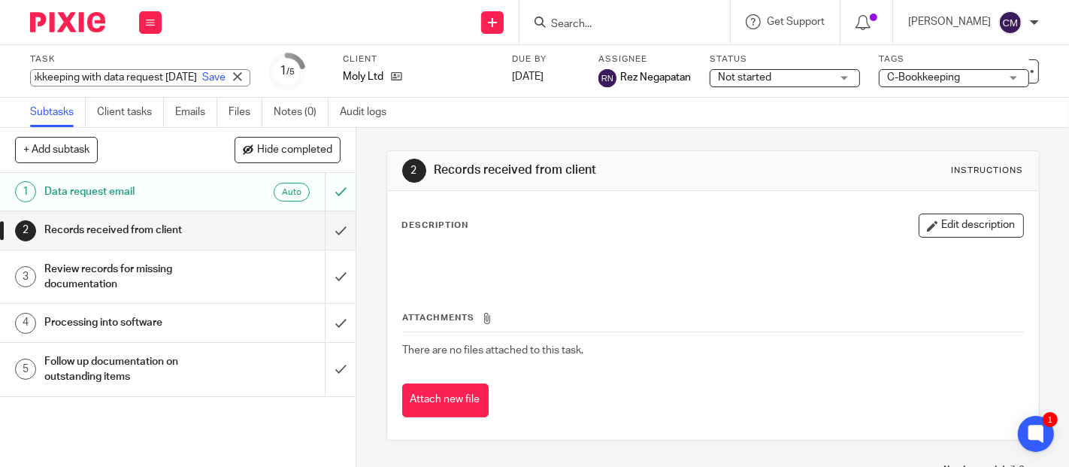
scroll to position [0, 196]
type input "BKP_PLACEHOLDER: monthly bookkeeping with data request Aug 25"
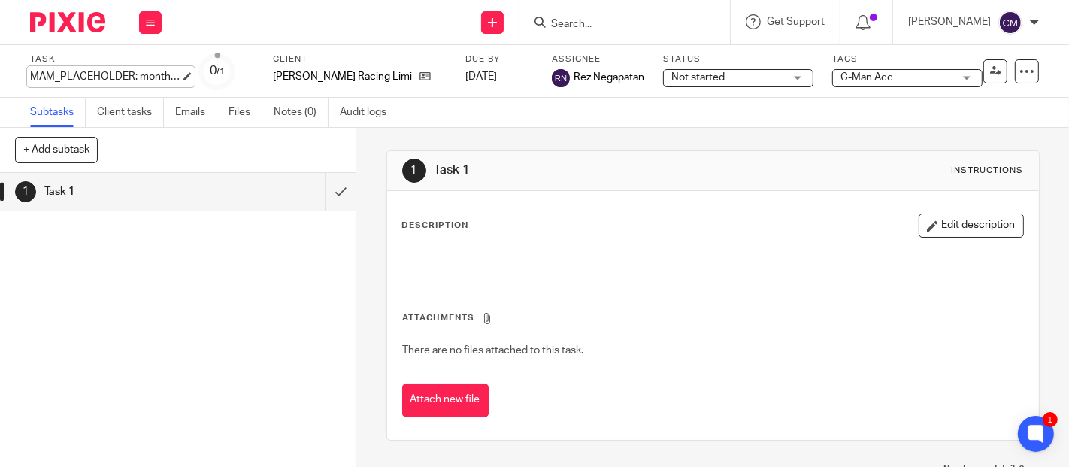
click at [113, 73] on div "MAM_PLACEHOLDER: monthly management accounts Save MAM_PLACEHOLDER: monthly mana…" at bounding box center [105, 76] width 150 height 15
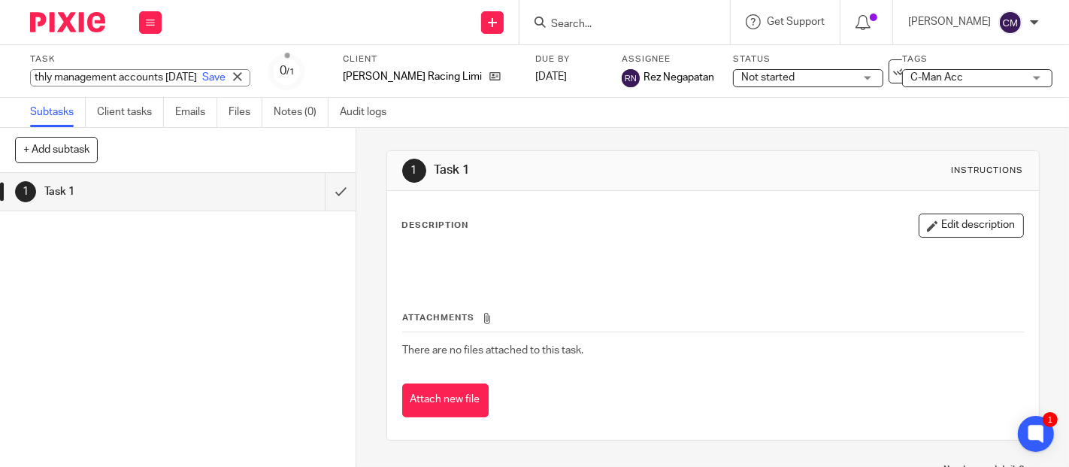
scroll to position [0, 163]
type input "MAM_PLACEHOLDER: monthly management accounts [DATE]"
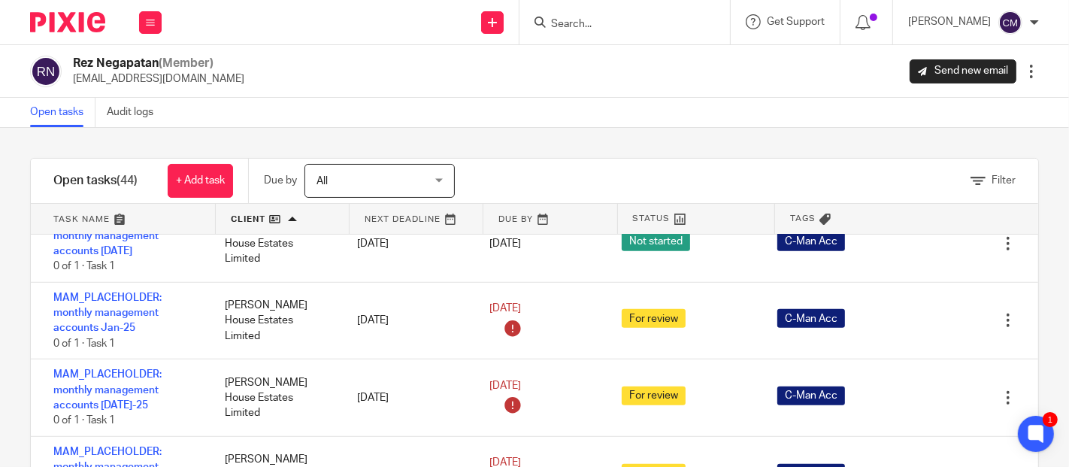
scroll to position [1086, 0]
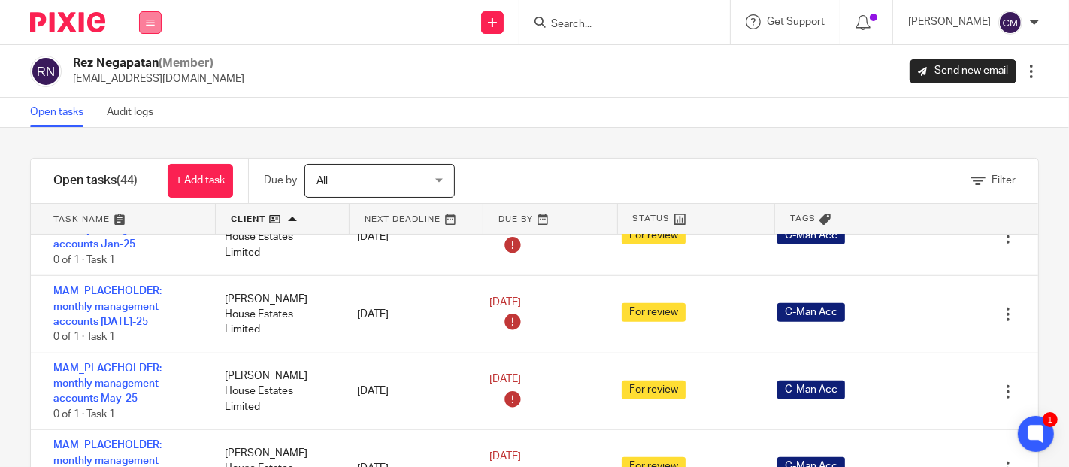
click at [155, 20] on button at bounding box center [150, 22] width 23 height 23
click at [141, 68] on link "Work" at bounding box center [142, 70] width 24 height 11
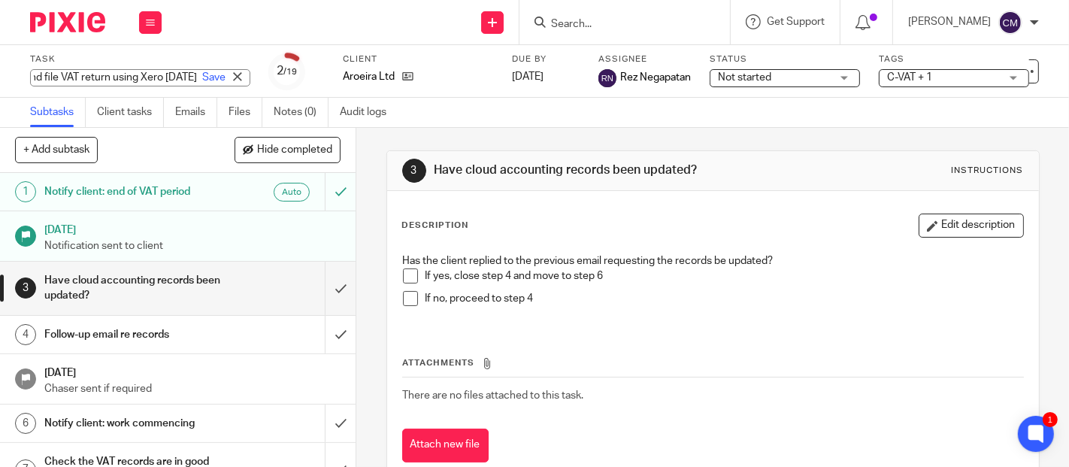
scroll to position [0, 108]
type input "VTK: Prepare and file VAT return using Xero Aug 25"
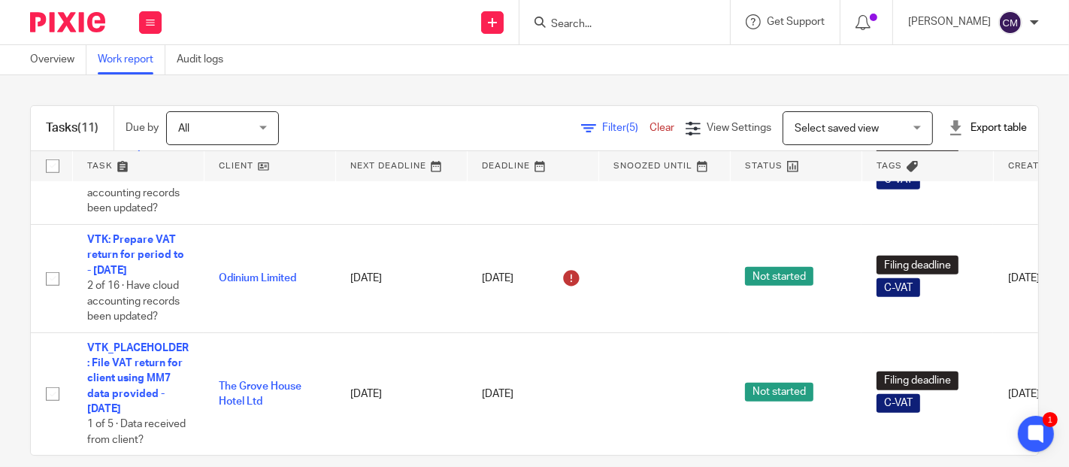
scroll to position [18, 0]
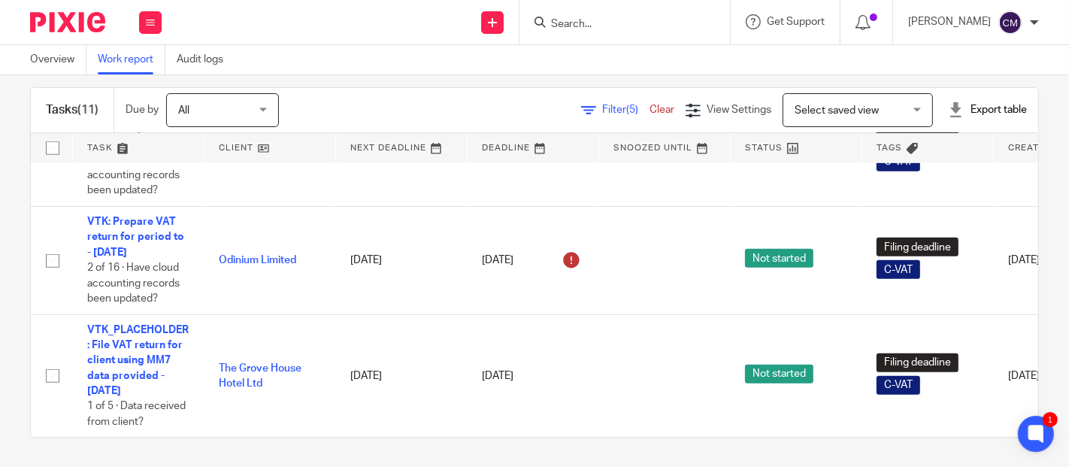
click at [640, 26] on input "Search" at bounding box center [617, 25] width 135 height 14
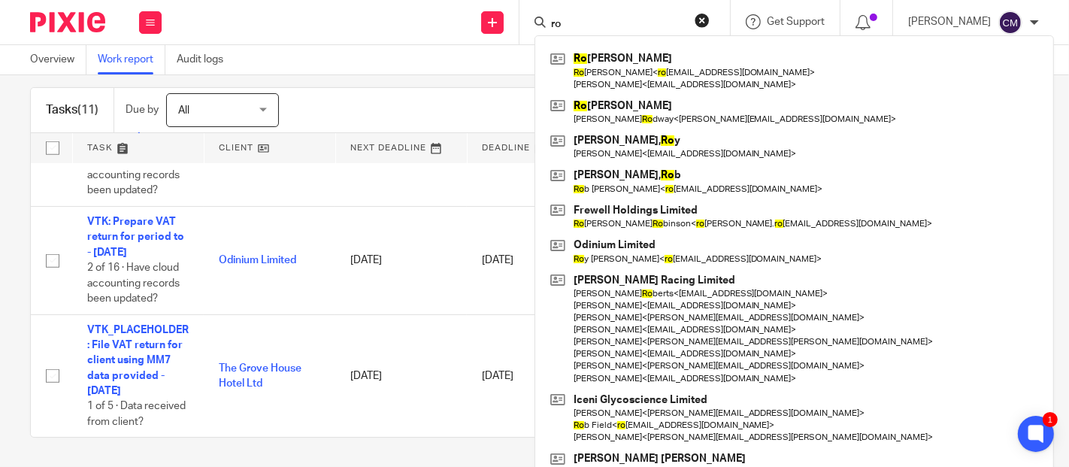
type input "r"
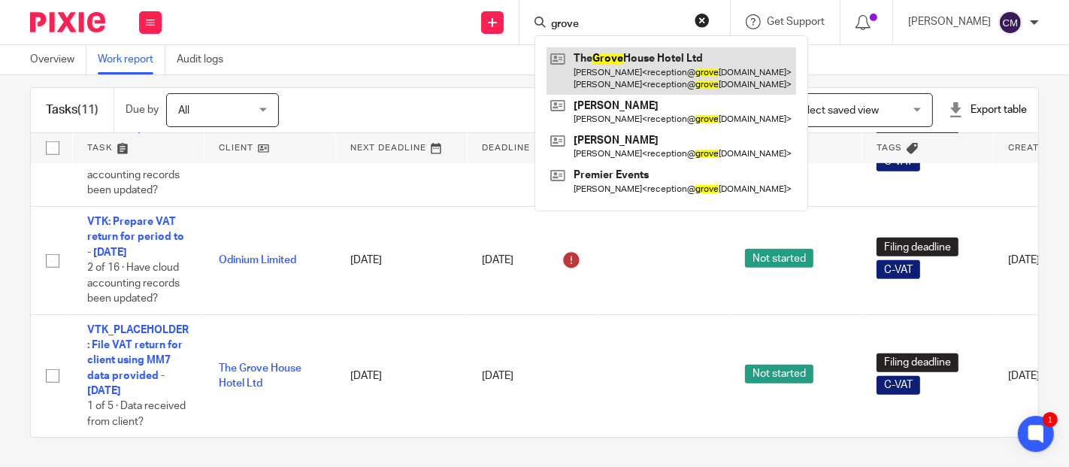
type input "grove"
click at [638, 65] on link at bounding box center [672, 70] width 250 height 47
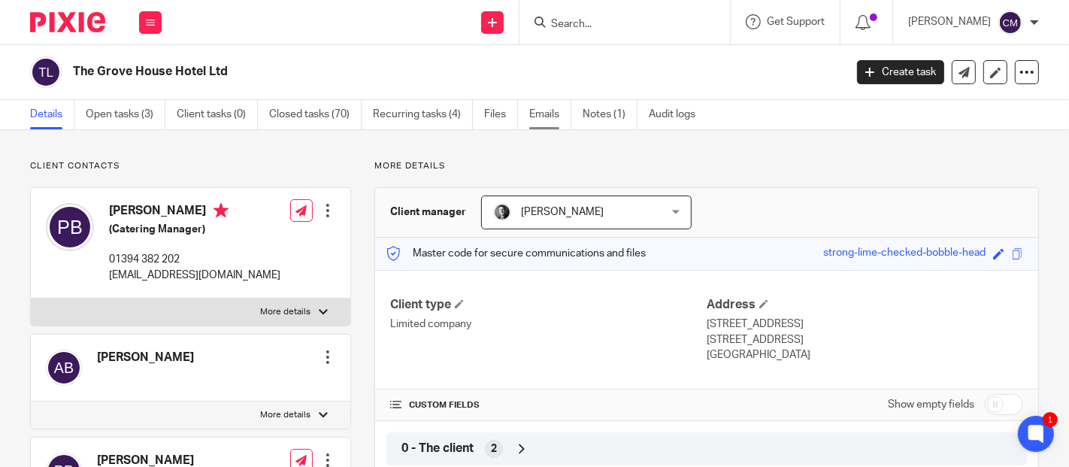
click at [568, 117] on link "Emails" at bounding box center [550, 114] width 42 height 29
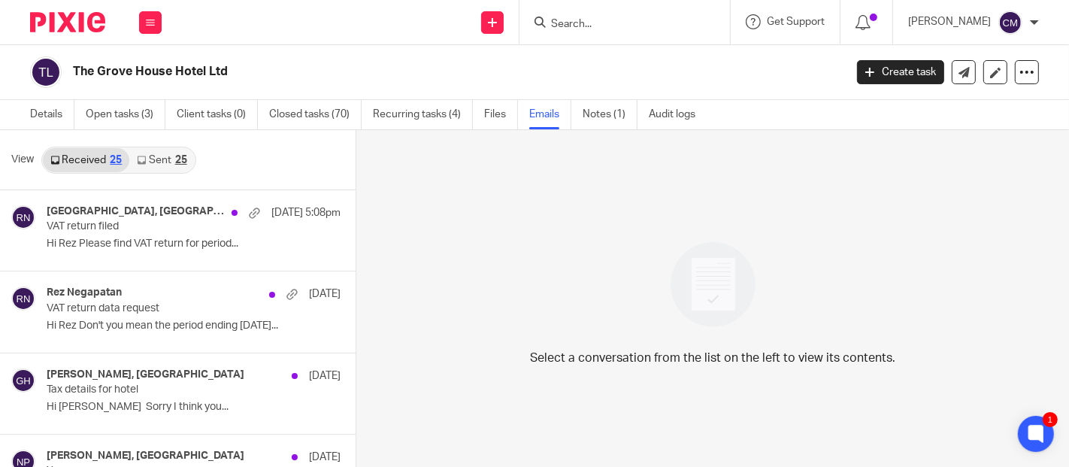
click at [136, 167] on link "Sent 25" at bounding box center [161, 160] width 65 height 24
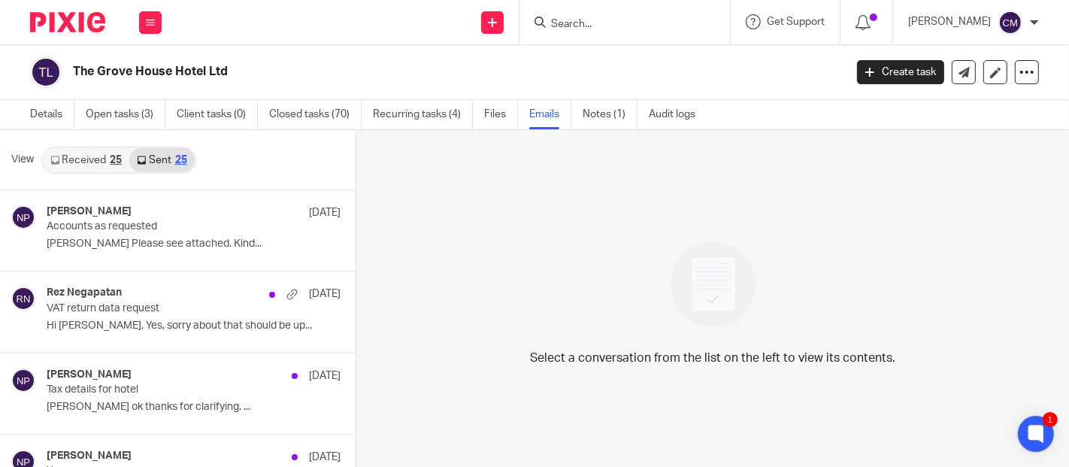
scroll to position [2, 0]
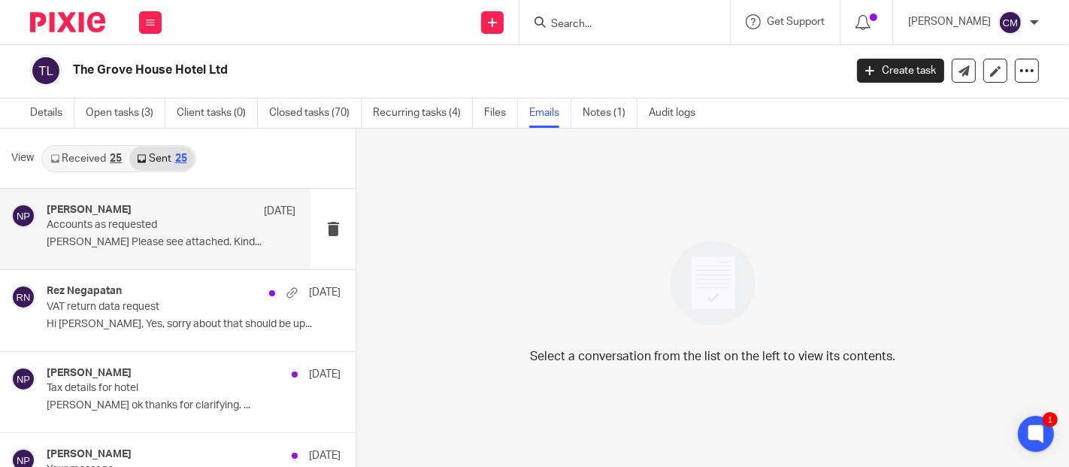
click at [132, 223] on p "Accounts as requested" at bounding box center [146, 225] width 199 height 13
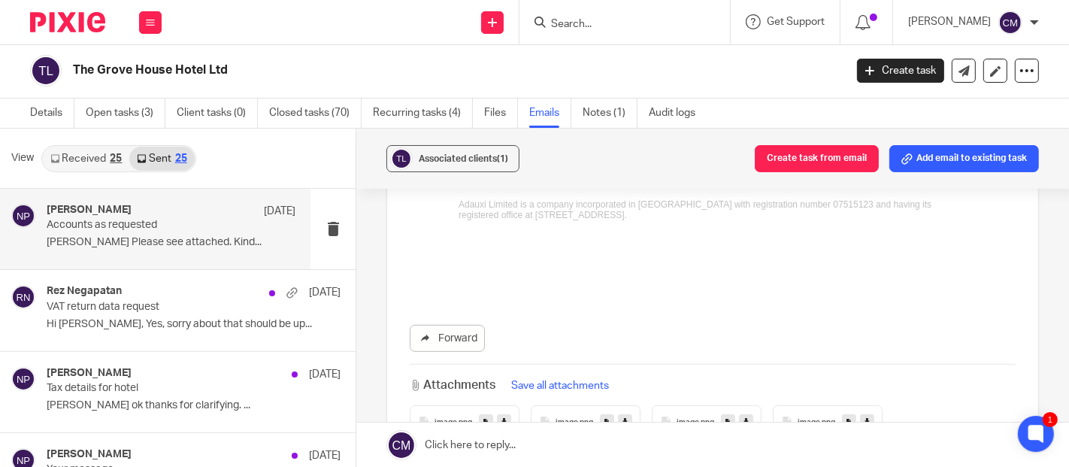
scroll to position [334, 0]
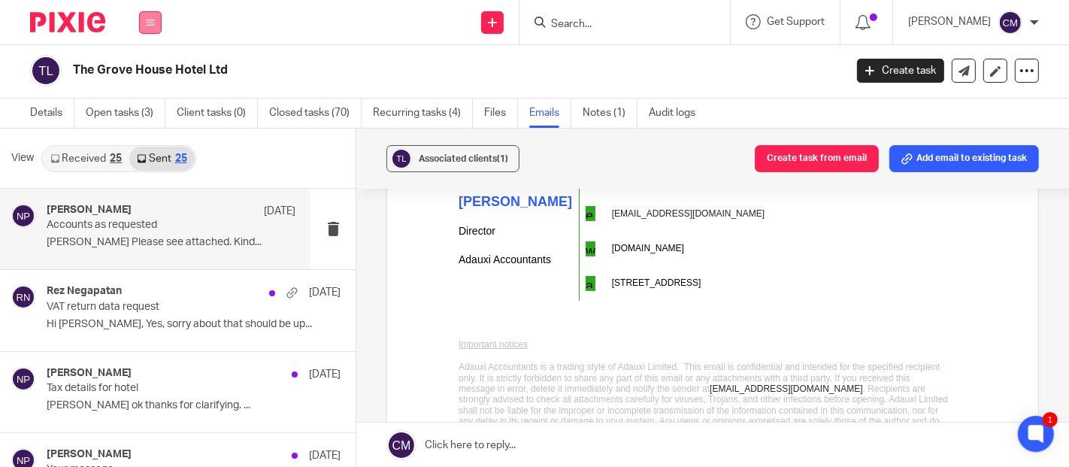
click at [150, 28] on button at bounding box center [150, 22] width 23 height 23
click at [143, 71] on link "Work" at bounding box center [142, 70] width 24 height 11
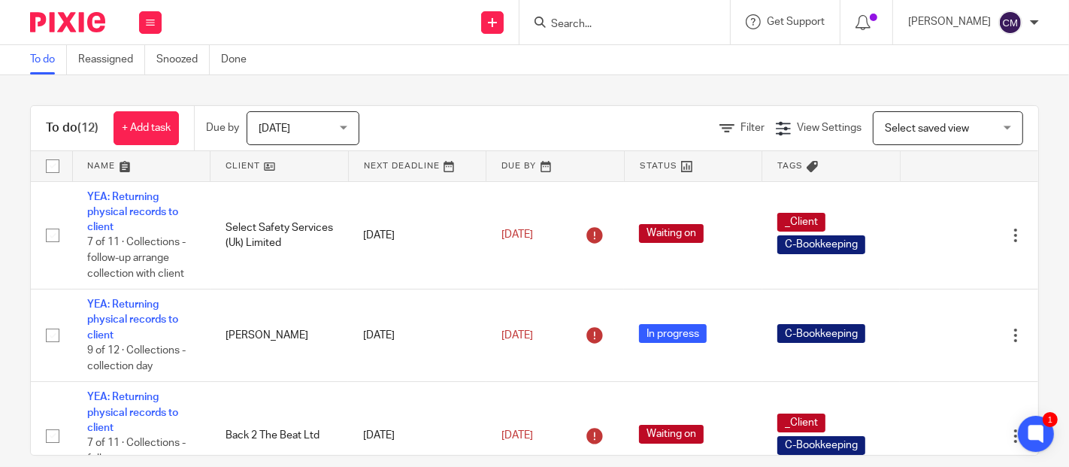
click at [878, 12] on div at bounding box center [867, 22] width 53 height 44
click at [861, 19] on icon at bounding box center [863, 22] width 15 height 15
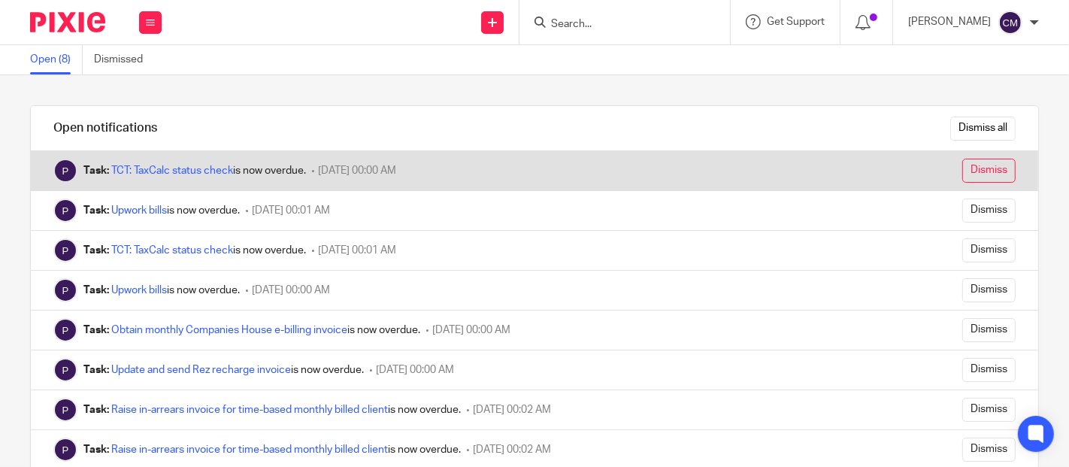
click at [962, 172] on input "Dismiss" at bounding box center [988, 171] width 53 height 24
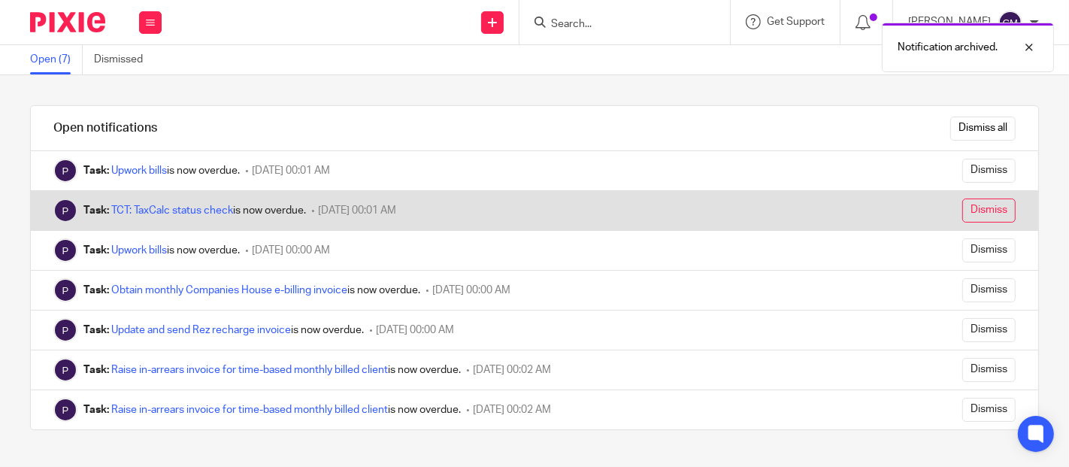
click at [963, 203] on input "Dismiss" at bounding box center [988, 211] width 53 height 24
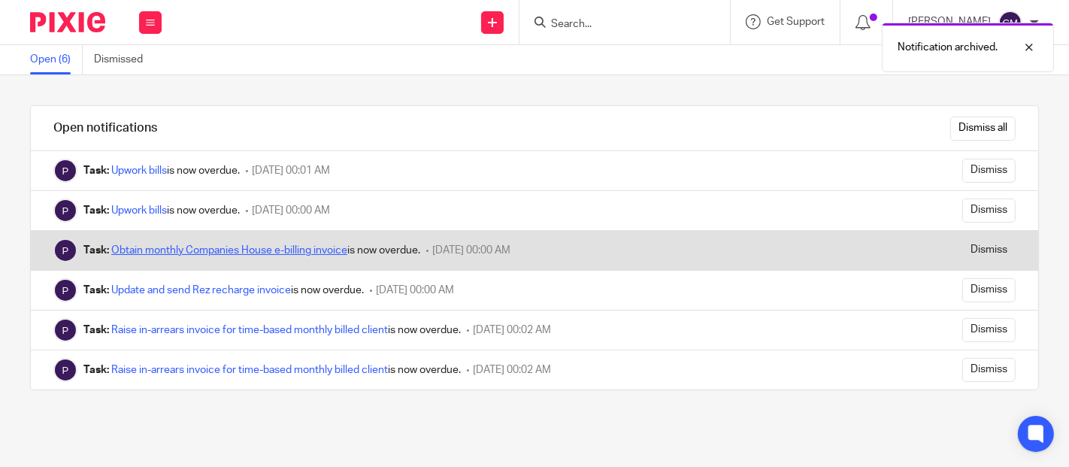
click at [342, 245] on link "Obtain monthly Companies House e-billing invoice" at bounding box center [229, 250] width 236 height 11
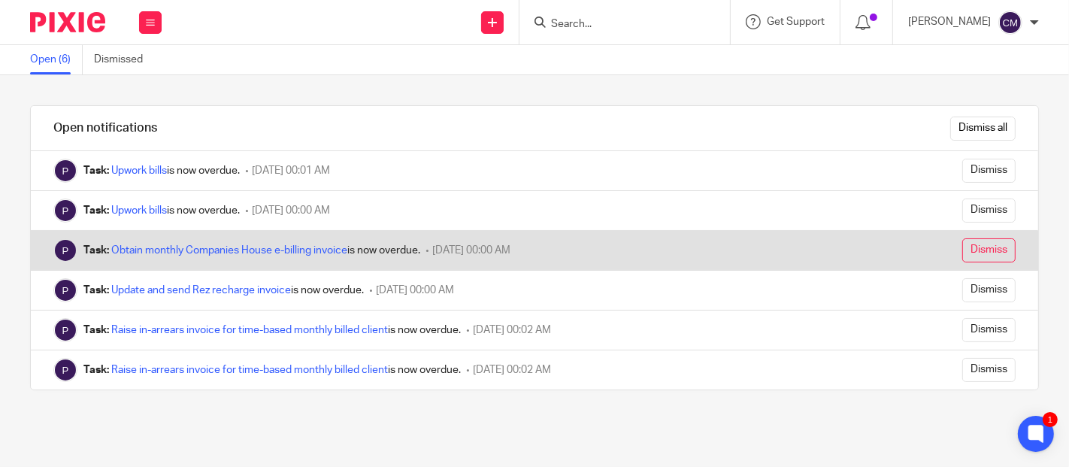
click at [962, 250] on input "Dismiss" at bounding box center [988, 250] width 53 height 24
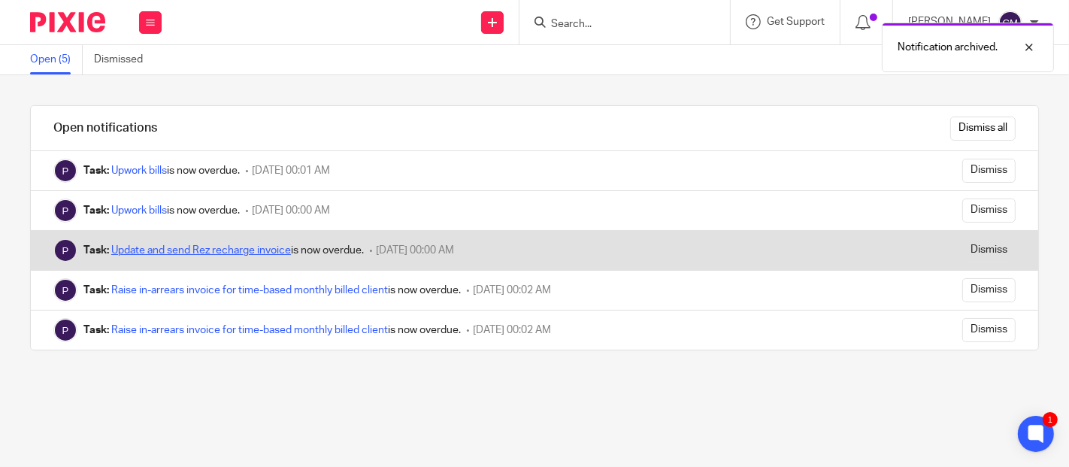
click at [266, 247] on link "Update and send Rez recharge invoice" at bounding box center [201, 250] width 180 height 11
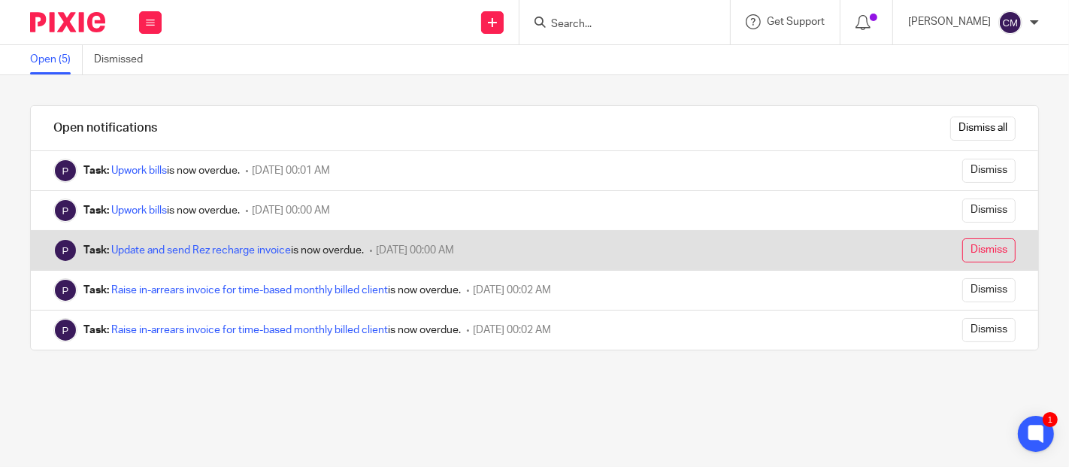
click at [962, 250] on input "Dismiss" at bounding box center [988, 250] width 53 height 24
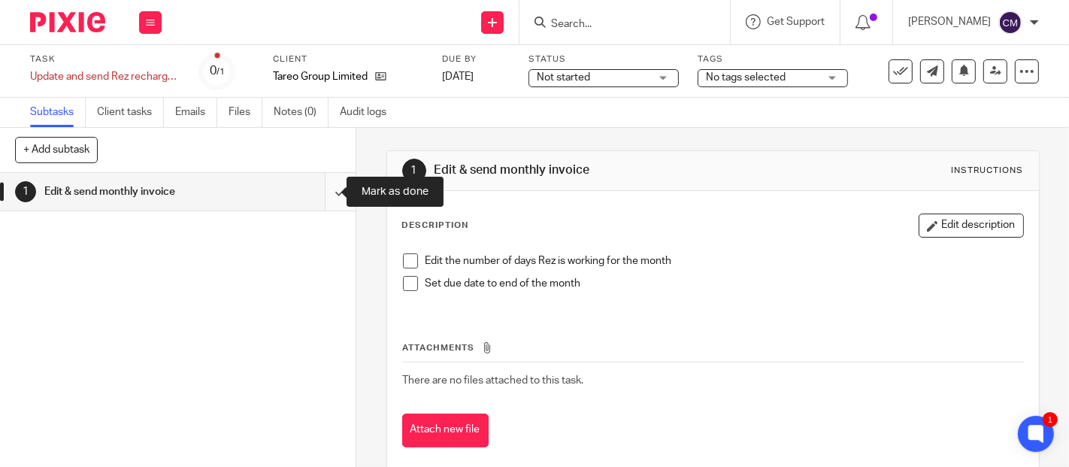
click at [320, 199] on input "submit" at bounding box center [178, 192] width 356 height 38
